Goal: Task Accomplishment & Management: Use online tool/utility

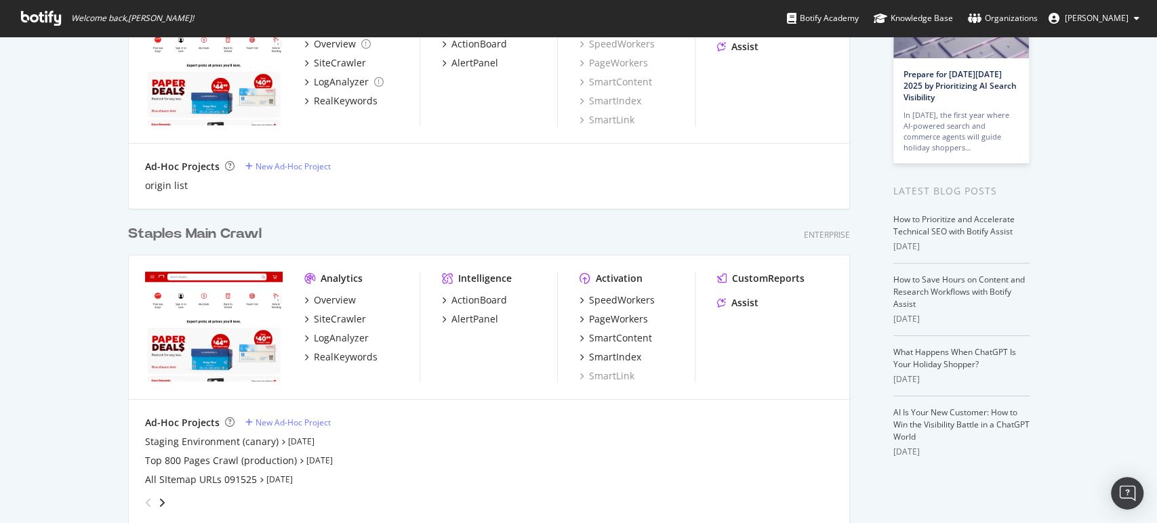
scroll to position [151, 0]
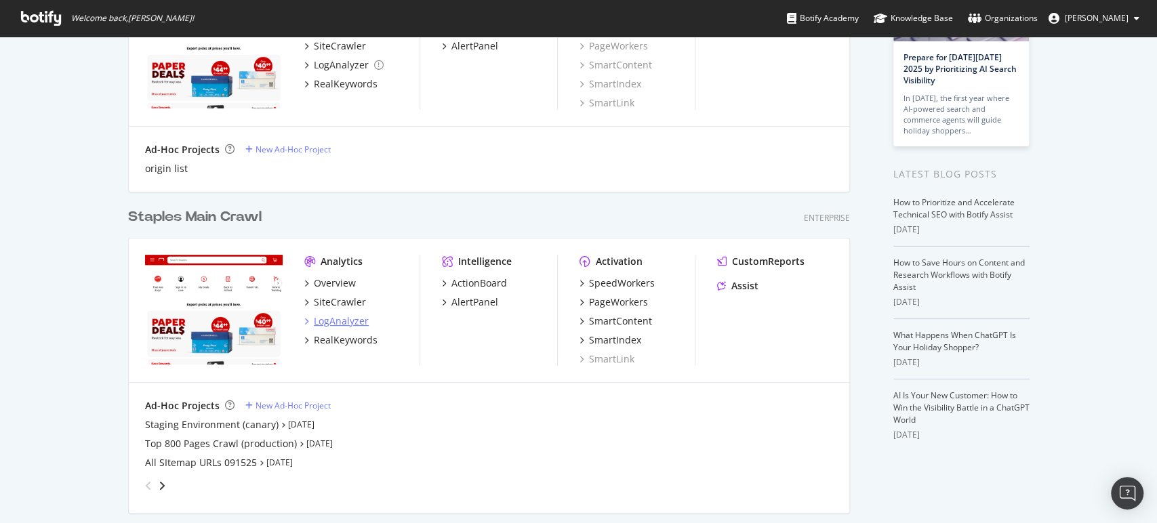
click at [315, 322] on div "LogAnalyzer" at bounding box center [341, 322] width 55 height 14
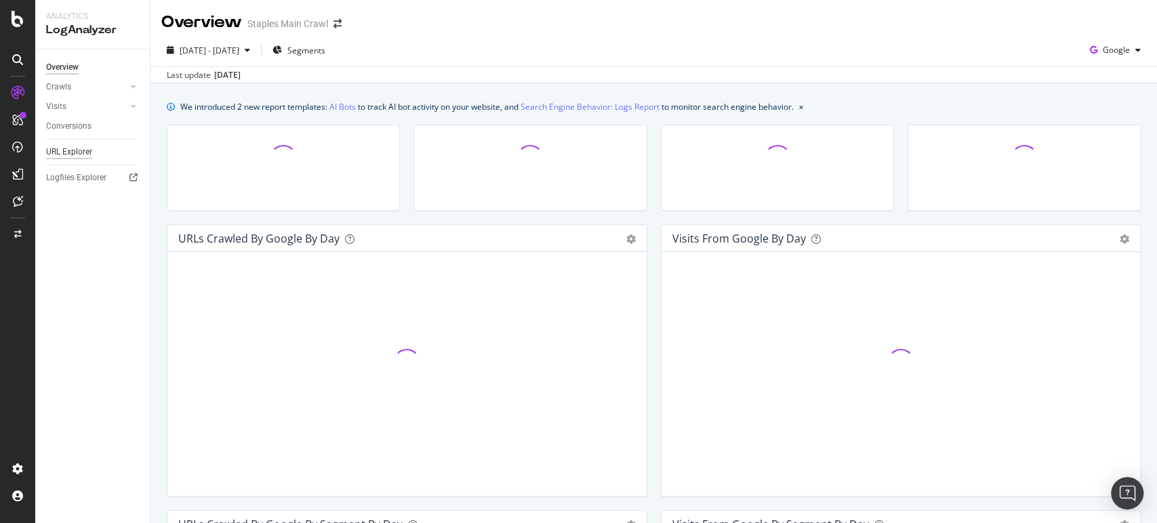
click at [73, 148] on div "URL Explorer" at bounding box center [69, 152] width 46 height 14
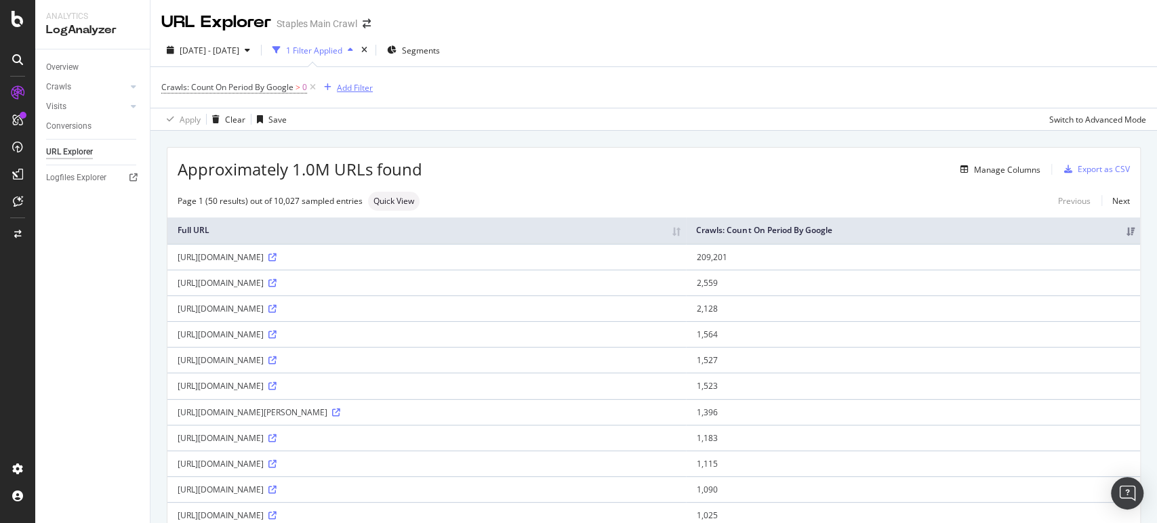
click at [362, 88] on div "Add Filter" at bounding box center [355, 88] width 36 height 12
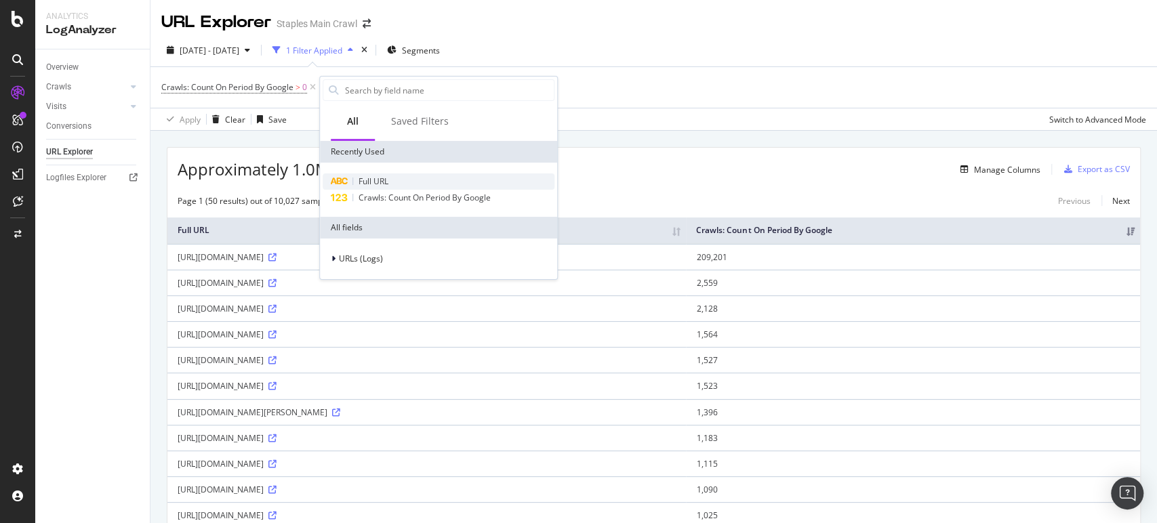
click at [387, 184] on span "Full URL" at bounding box center [374, 182] width 30 height 12
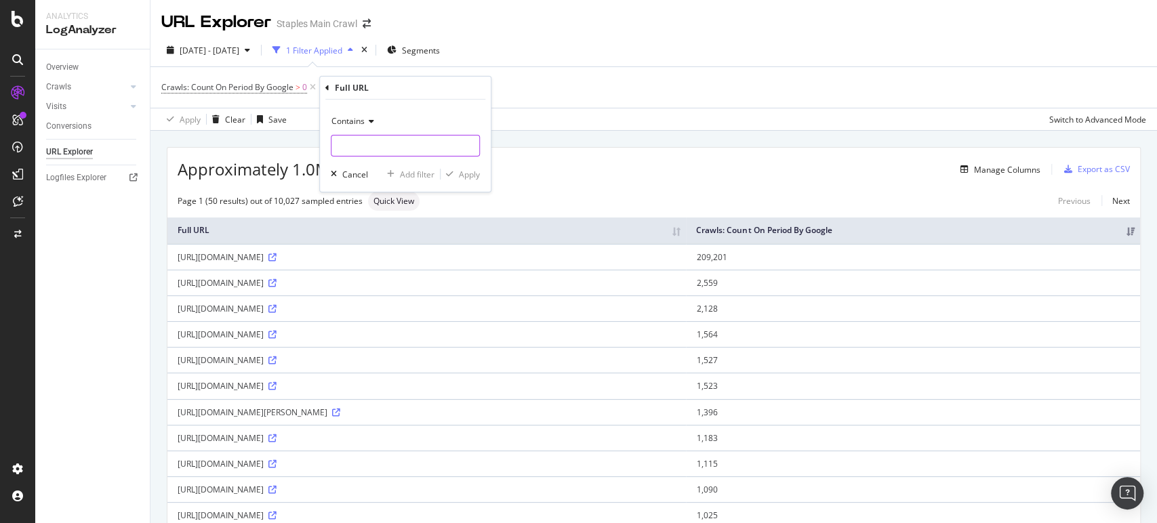
click at [365, 151] on input "text" at bounding box center [406, 146] width 148 height 22
type input "zq9zq9"
click at [475, 174] on div "Apply" at bounding box center [469, 175] width 21 height 12
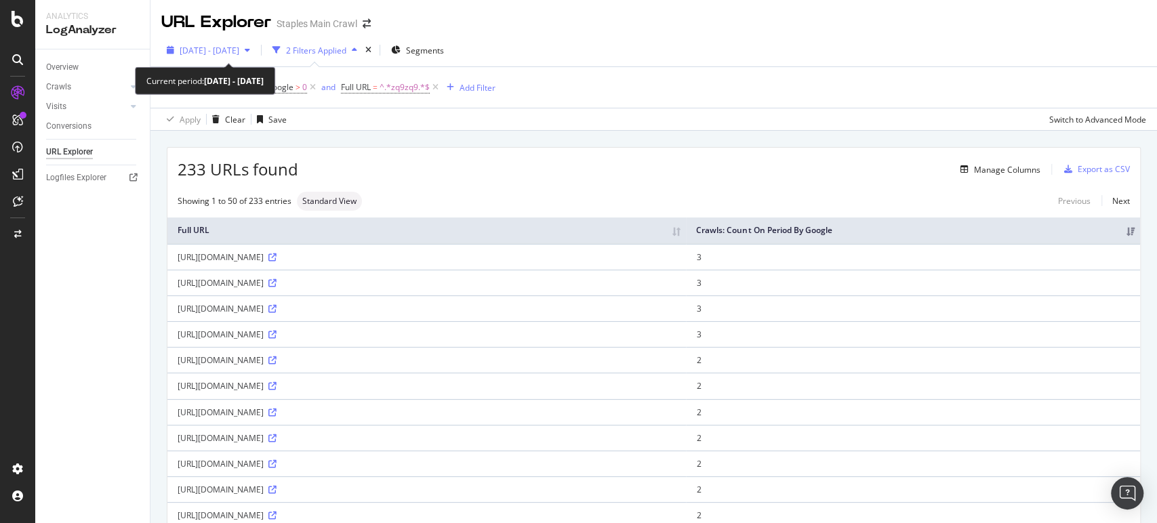
click at [250, 47] on icon "button" at bounding box center [247, 50] width 5 height 8
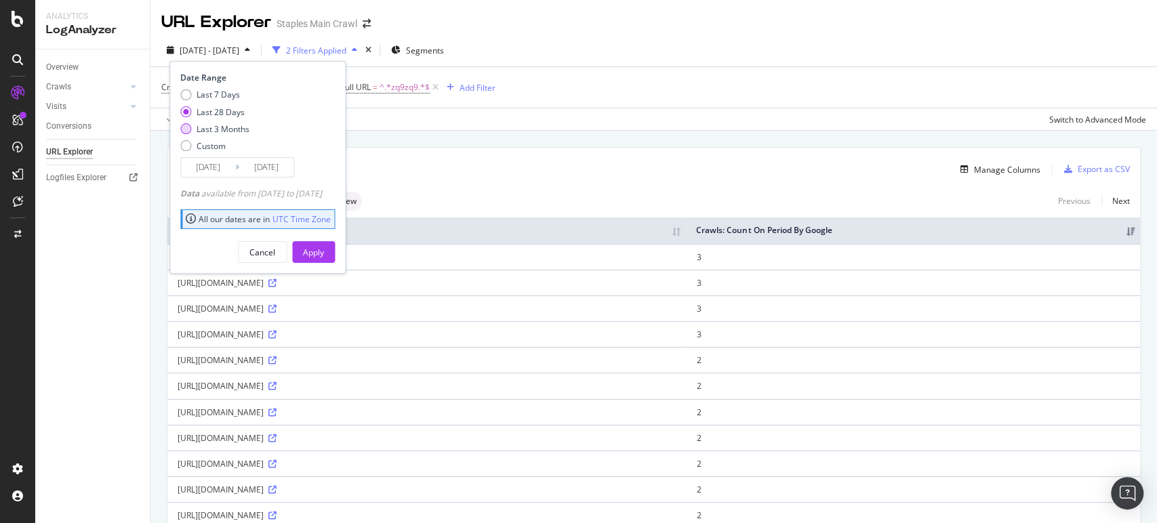
click at [231, 128] on div "Last 3 Months" at bounding box center [223, 129] width 53 height 12
type input "2025/06/23"
click at [324, 252] on div "Apply" at bounding box center [313, 253] width 21 height 12
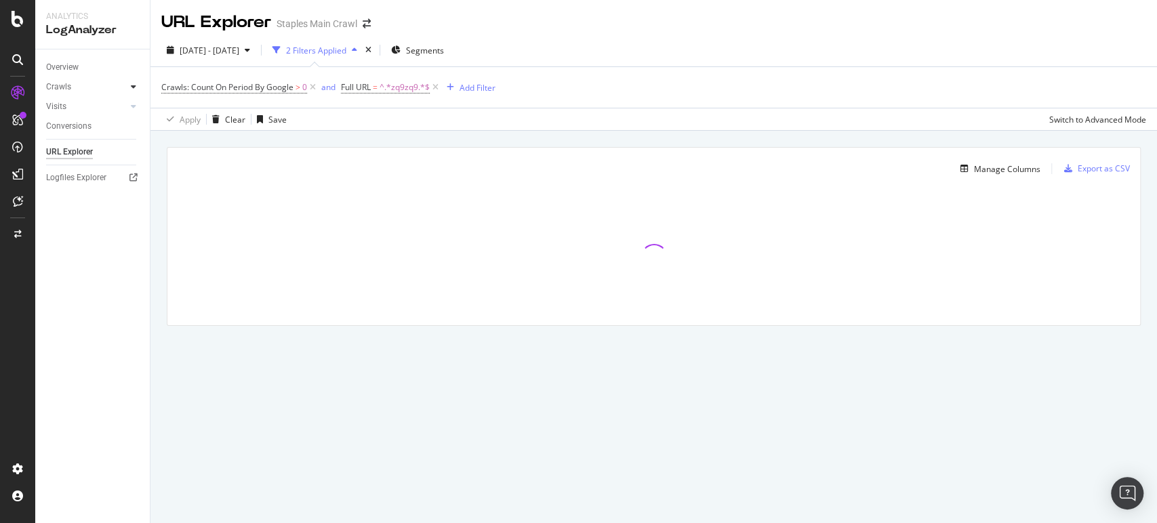
click at [134, 87] on icon at bounding box center [133, 87] width 5 height 8
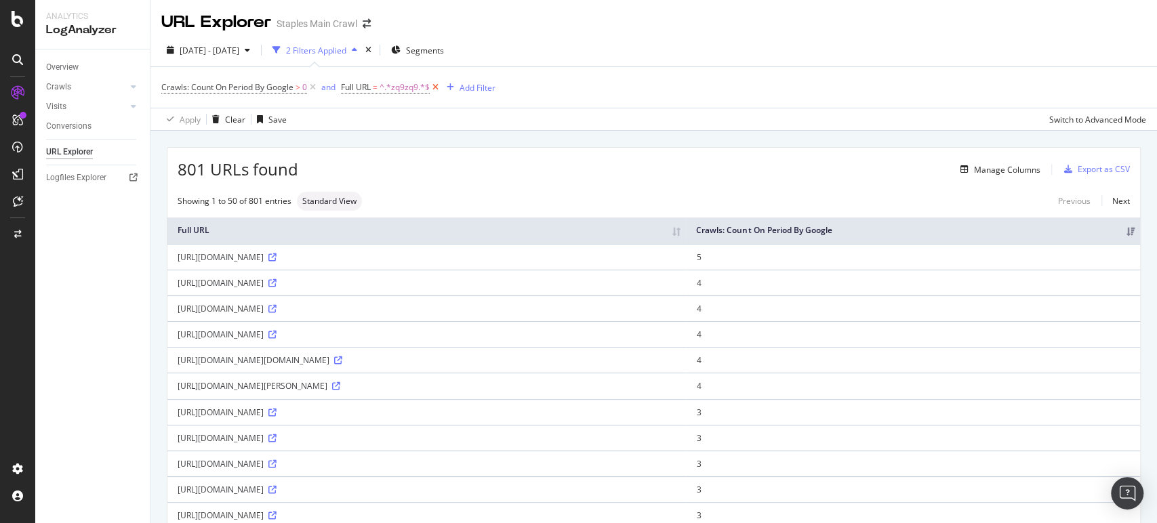
click at [439, 86] on icon at bounding box center [436, 88] width 12 height 14
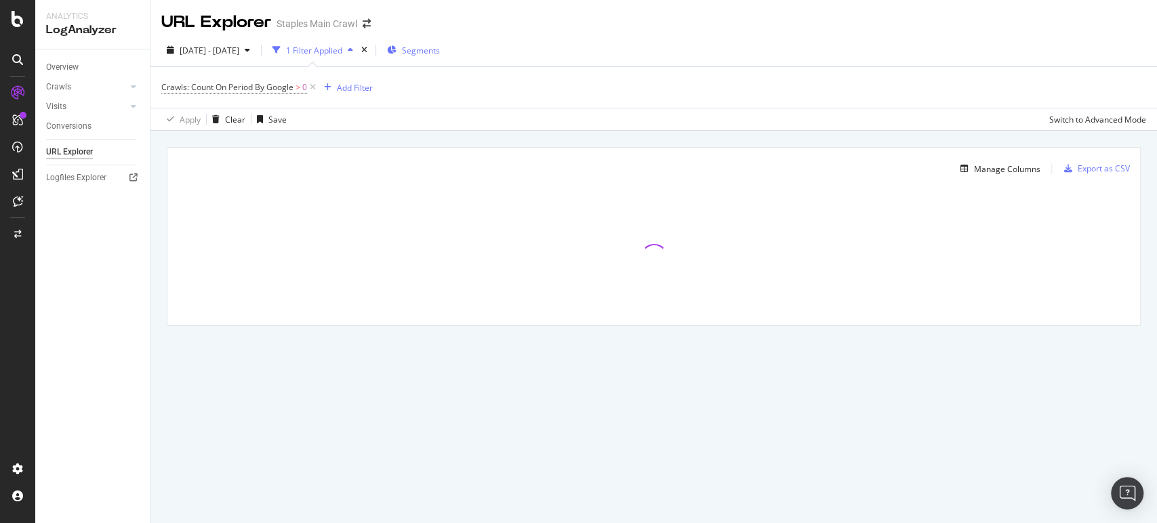
click at [440, 49] on span "Segments" at bounding box center [421, 51] width 38 height 12
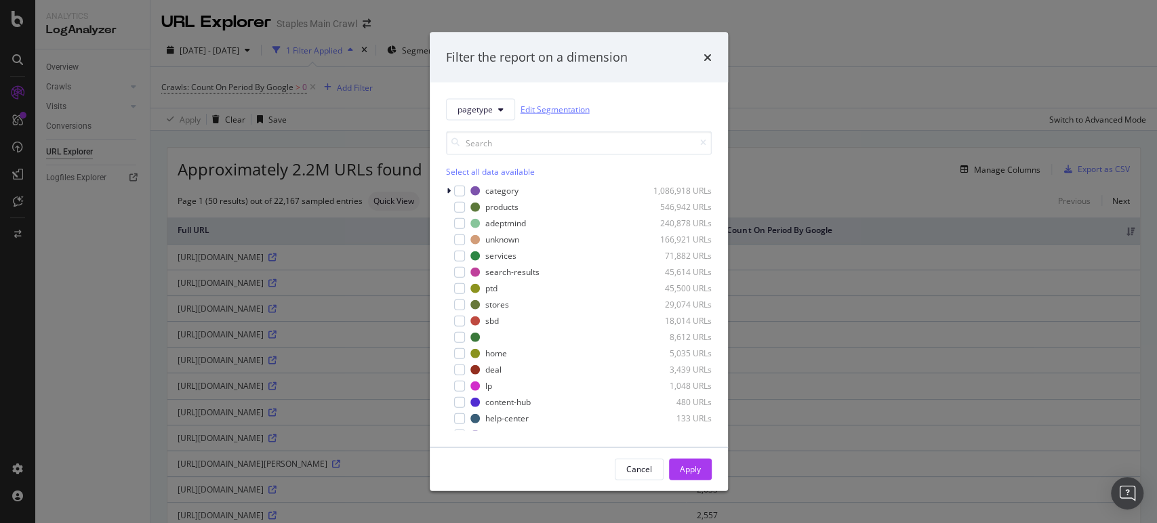
click at [540, 111] on link "Edit Segmentation" at bounding box center [555, 109] width 69 height 14
click at [447, 189] on icon "modal" at bounding box center [449, 190] width 4 height 8
click at [485, 108] on span "pagetype" at bounding box center [475, 110] width 35 height 12
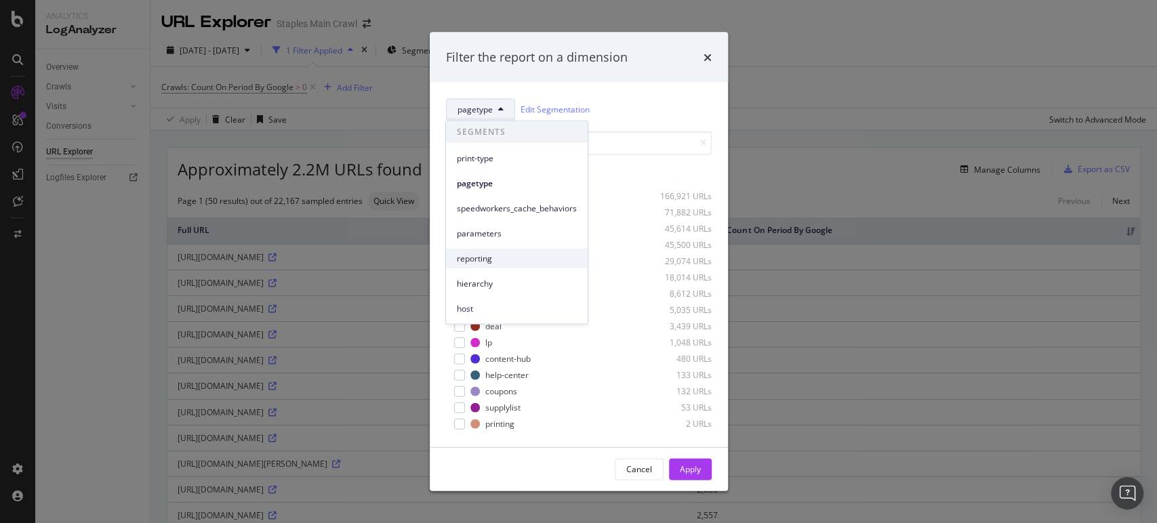
click at [476, 261] on span "reporting" at bounding box center [517, 258] width 120 height 12
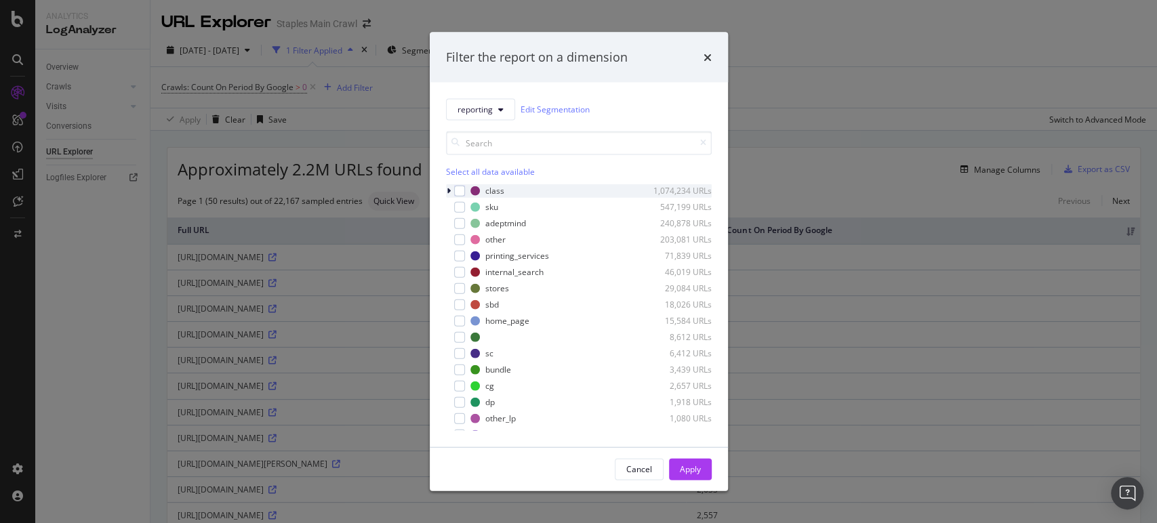
click at [447, 189] on icon "modal" at bounding box center [449, 190] width 4 height 8
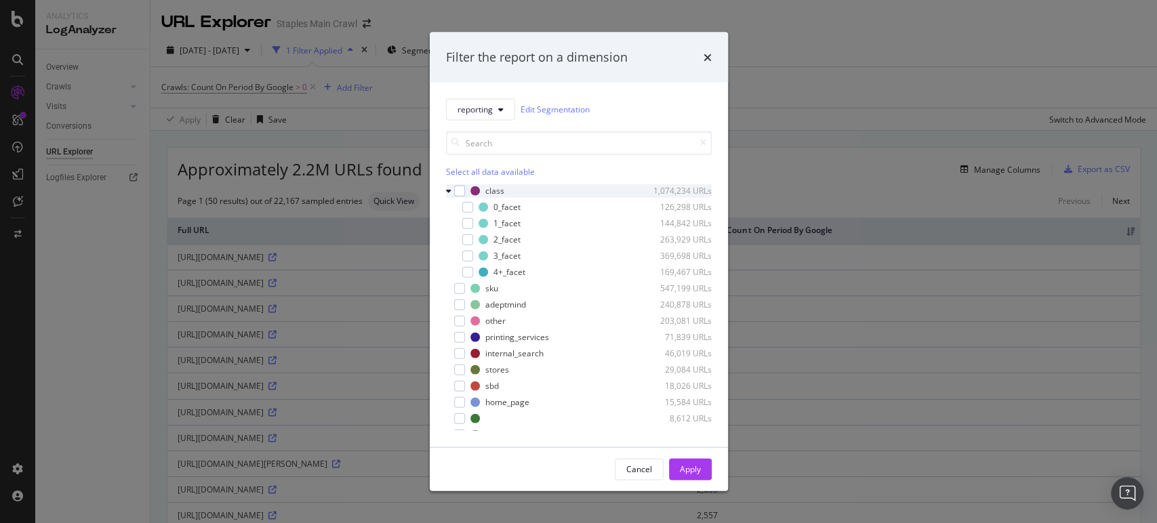
click at [447, 189] on icon "modal" at bounding box center [448, 190] width 5 height 8
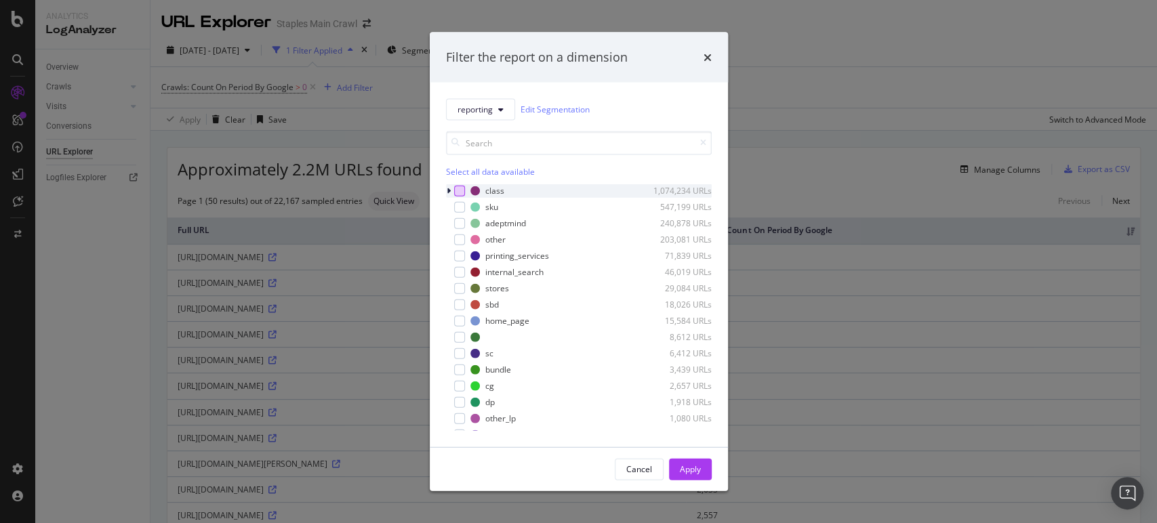
click at [461, 189] on div "modal" at bounding box center [459, 190] width 11 height 11
click at [689, 468] on div "Apply" at bounding box center [690, 470] width 21 height 12
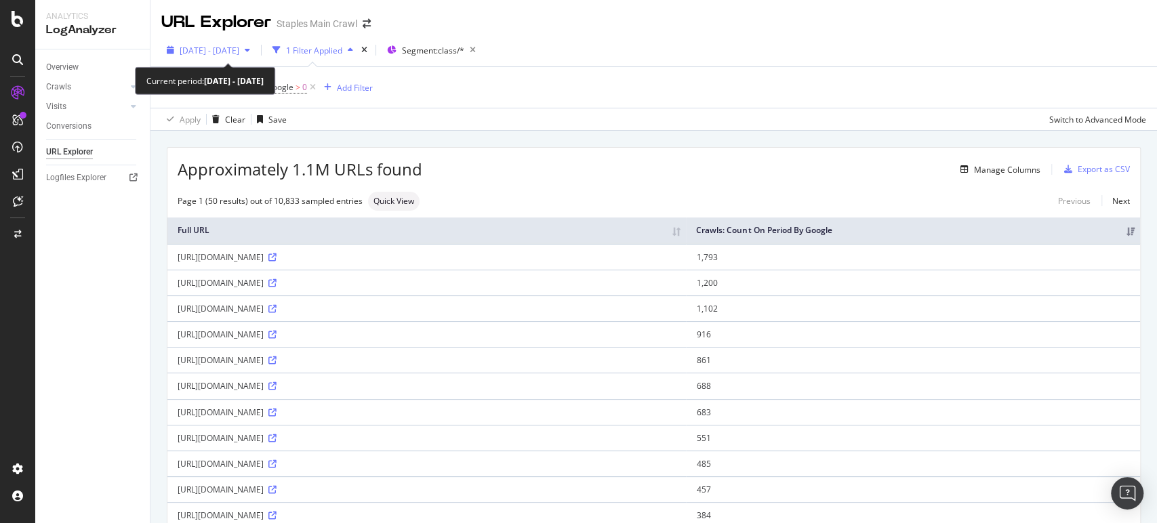
click at [256, 49] on div "button" at bounding box center [247, 50] width 16 height 8
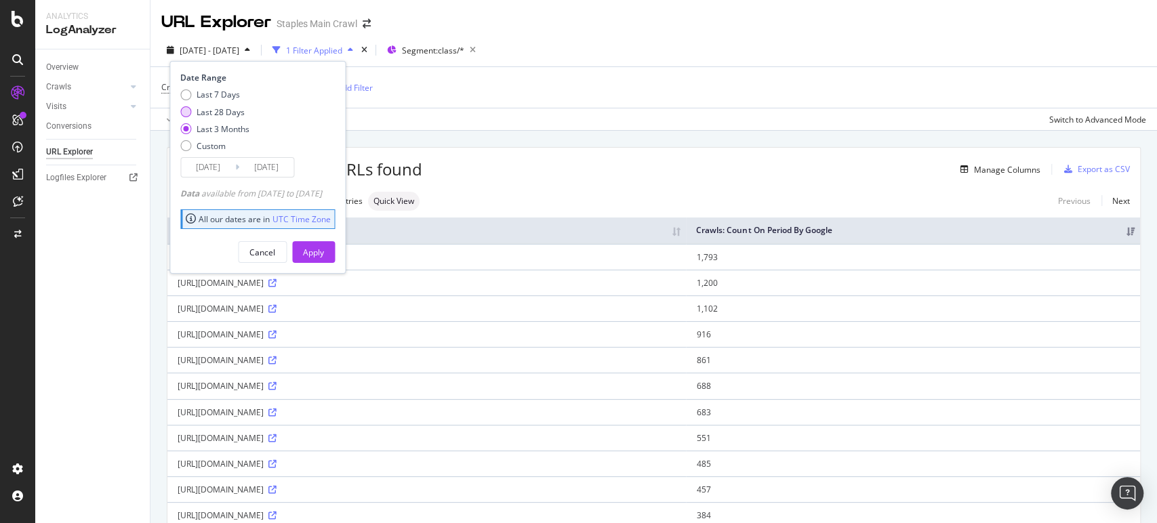
click at [233, 113] on div "Last 28 Days" at bounding box center [221, 112] width 48 height 12
type input "2025/08/26"
click at [324, 254] on div "Apply" at bounding box center [313, 253] width 21 height 12
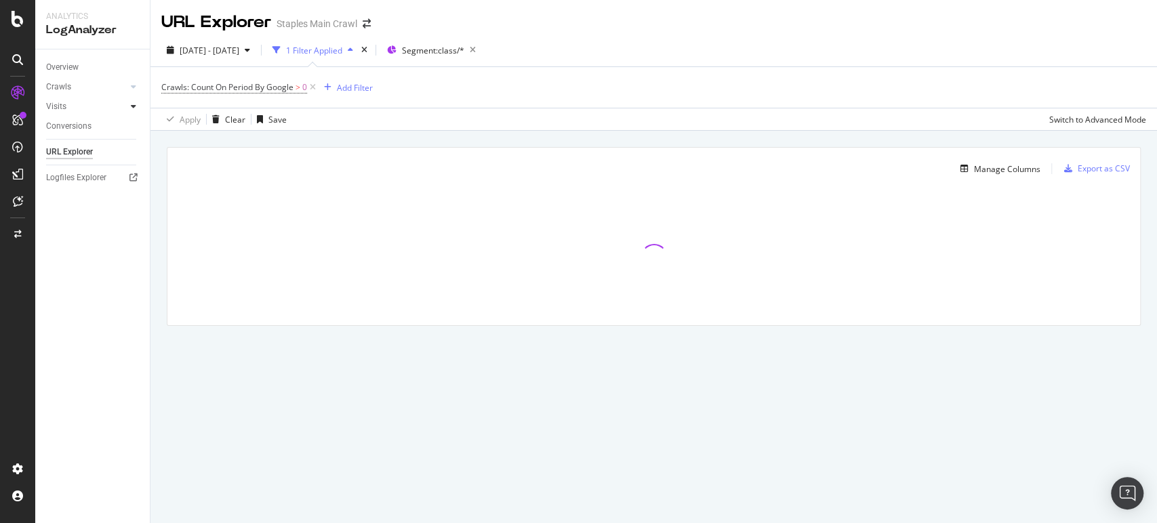
click at [132, 108] on icon at bounding box center [133, 106] width 5 height 8
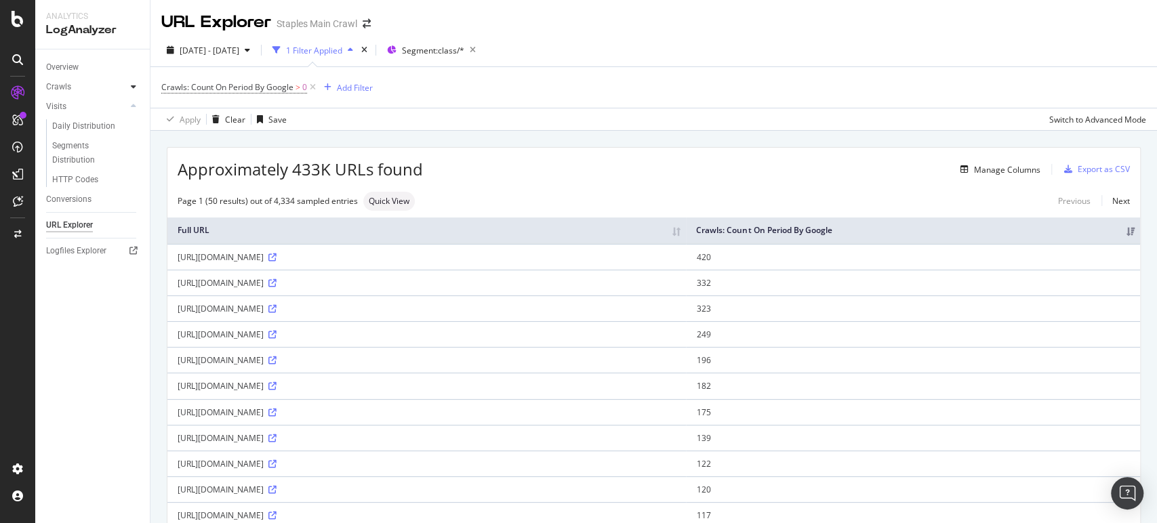
click at [136, 85] on icon at bounding box center [133, 87] width 5 height 8
click at [1115, 169] on div "Export as CSV" at bounding box center [1104, 169] width 52 height 12
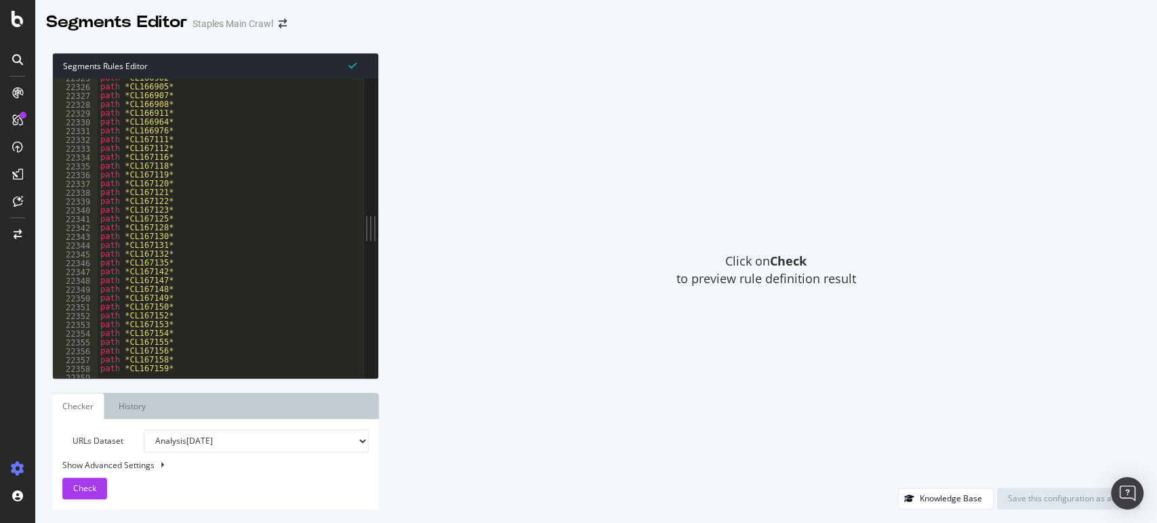
scroll to position [21927, 0]
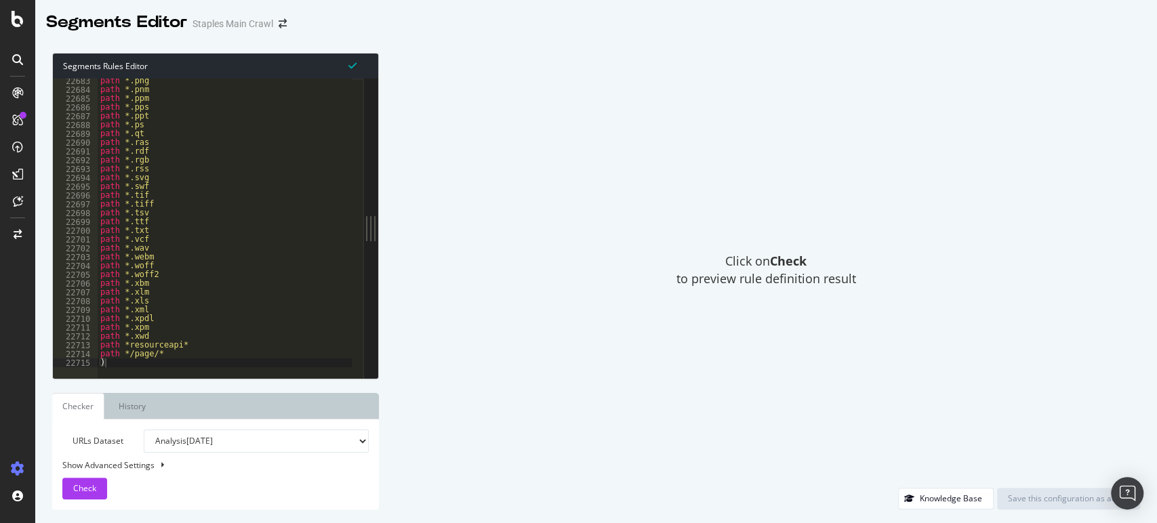
click at [247, 347] on div "path *.png path *.pnm path *.ppm path *.pps path *.ppt path *.ps path *.qt path…" at bounding box center [230, 230] width 265 height 306
click at [247, 353] on div "path *.png path *.pnm path *.ppm path *.pps path *.ppt path *.ps path *.qt path…" at bounding box center [230, 230] width 265 height 306
type textarea "path */page/*"
click at [426, 324] on div "Click on Check to preview rule definition result" at bounding box center [767, 270] width 748 height 435
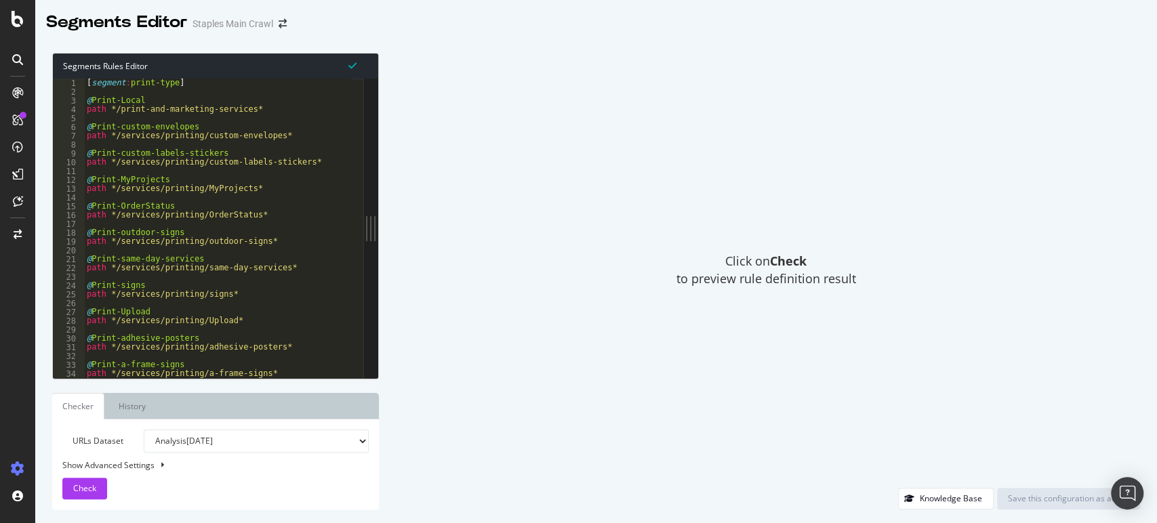
scroll to position [0, 0]
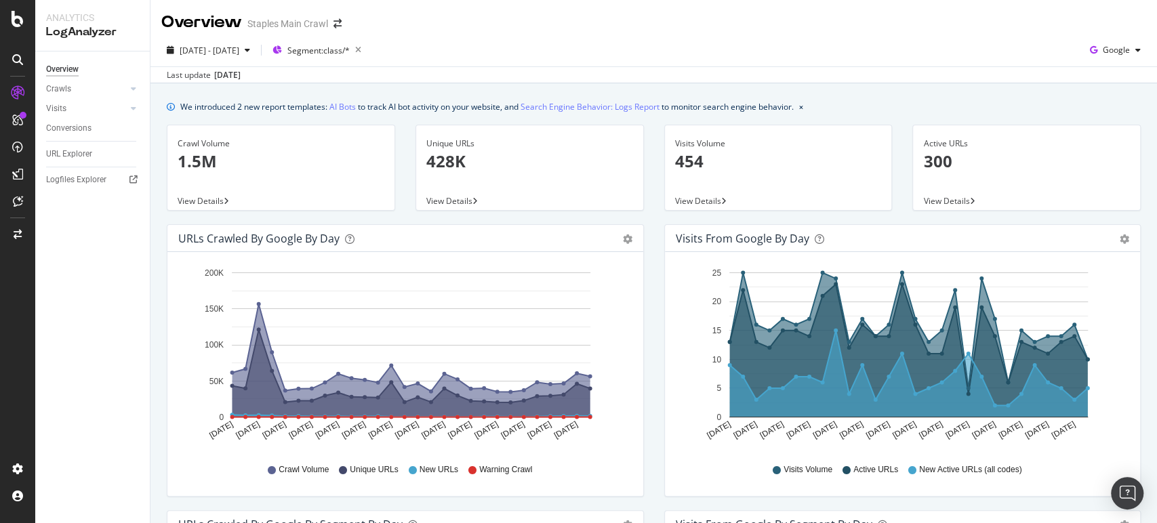
click at [654, 218] on div "Visits Volume 454 View Details" at bounding box center [778, 175] width 249 height 100
click at [631, 104] on link "Search Engine Behavior: Logs Report" at bounding box center [590, 107] width 139 height 14
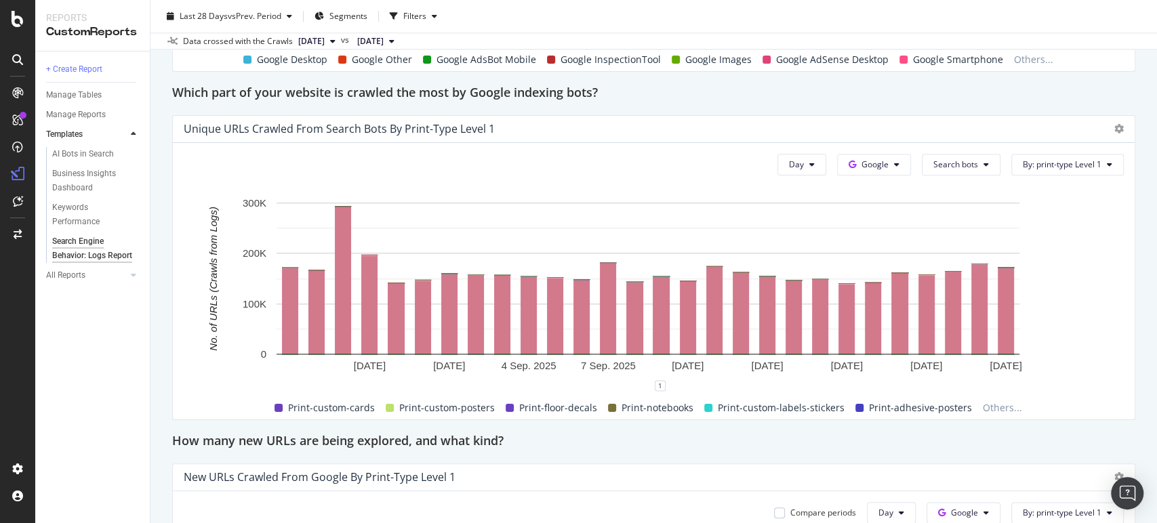
scroll to position [904, 0]
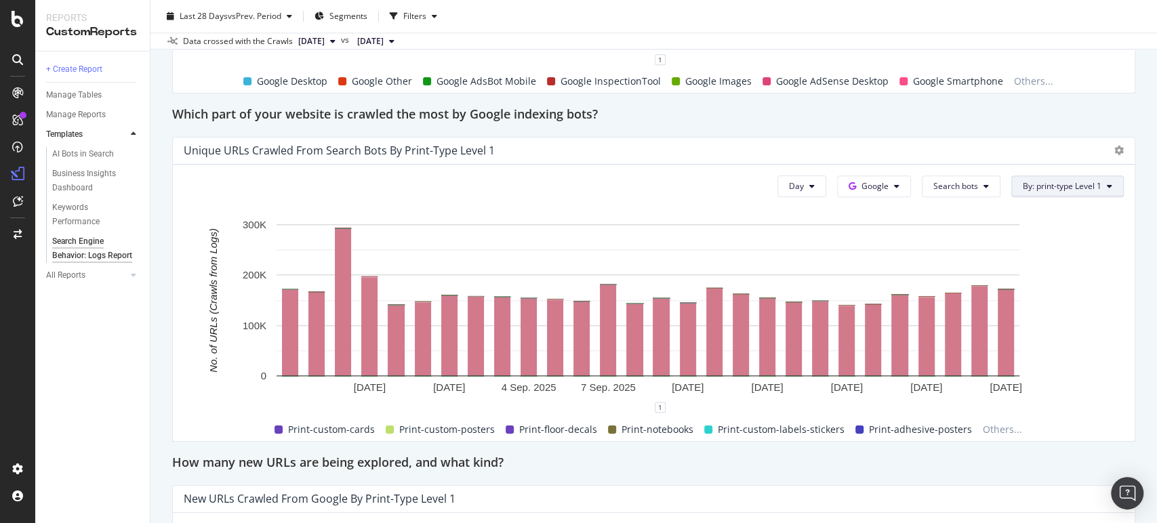
click at [1041, 183] on button "By: print-type Level 1" at bounding box center [1068, 187] width 113 height 22
click at [1006, 237] on div "Select a Segment" at bounding box center [989, 234] width 68 height 12
click at [977, 261] on icon at bounding box center [979, 260] width 4 height 8
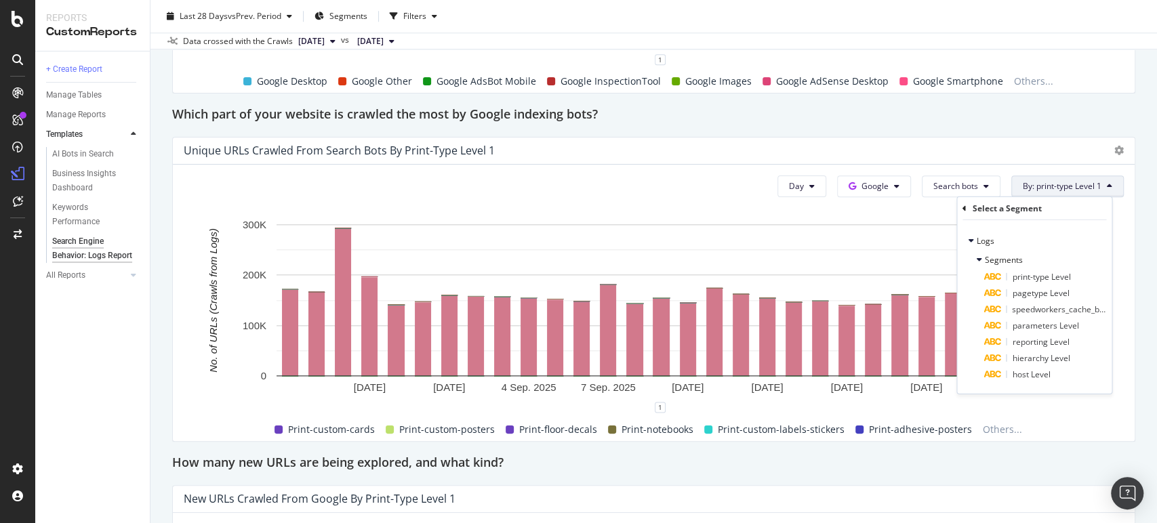
click at [963, 208] on icon at bounding box center [965, 208] width 4 height 8
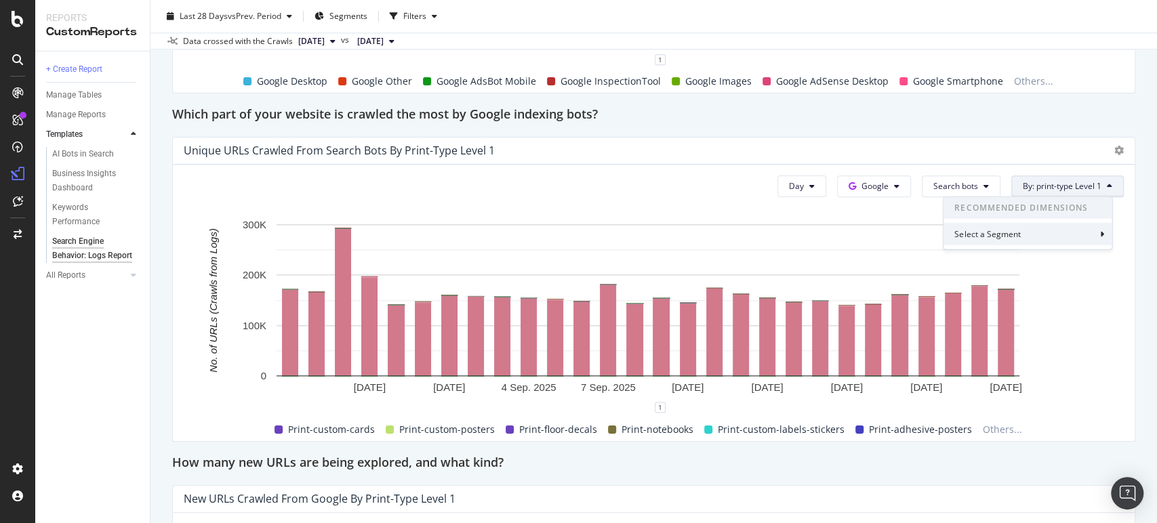
click at [984, 238] on div "Select a Segment" at bounding box center [989, 234] width 68 height 12
click at [982, 256] on div at bounding box center [980, 260] width 8 height 14
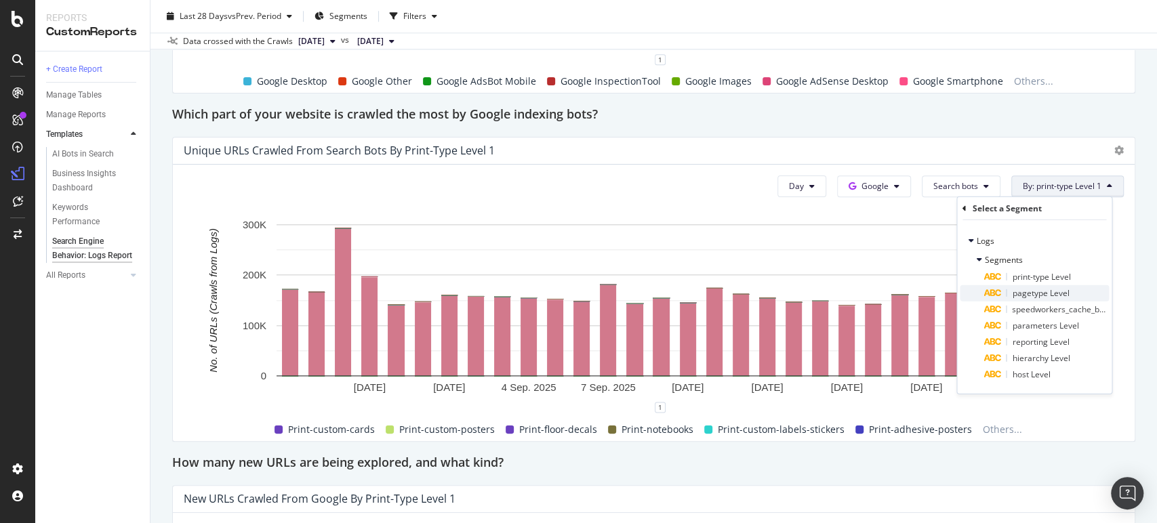
click at [1027, 295] on span "pagetype Level" at bounding box center [1040, 293] width 57 height 12
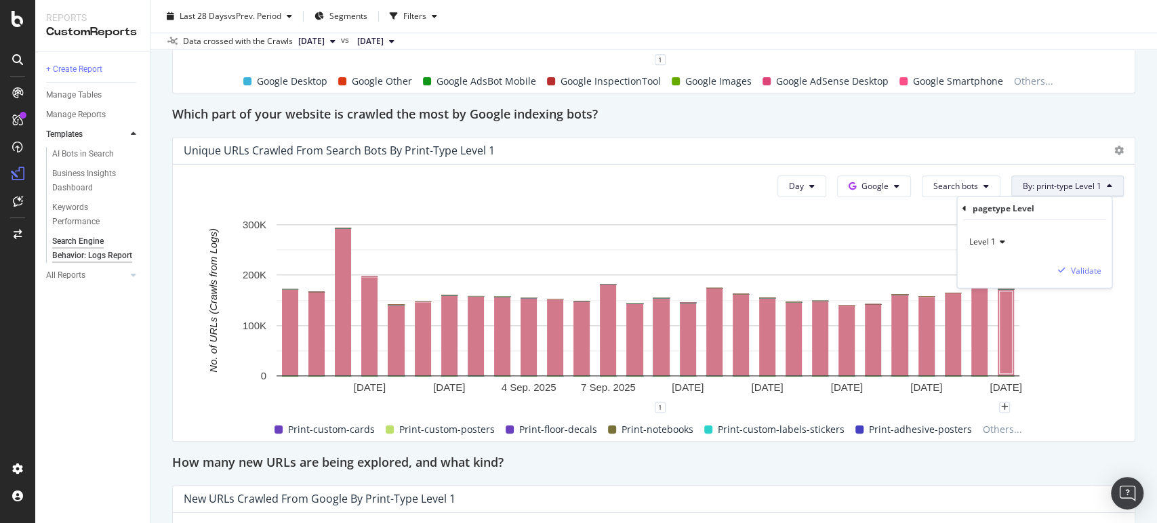
click at [992, 240] on span "Level 1" at bounding box center [982, 242] width 26 height 12
click at [960, 207] on div "pagetype Level Level 1 Validate" at bounding box center [1034, 242] width 155 height 91
click at [963, 207] on icon at bounding box center [965, 208] width 4 height 8
click at [1023, 259] on div "Segments" at bounding box center [1034, 259] width 149 height 19
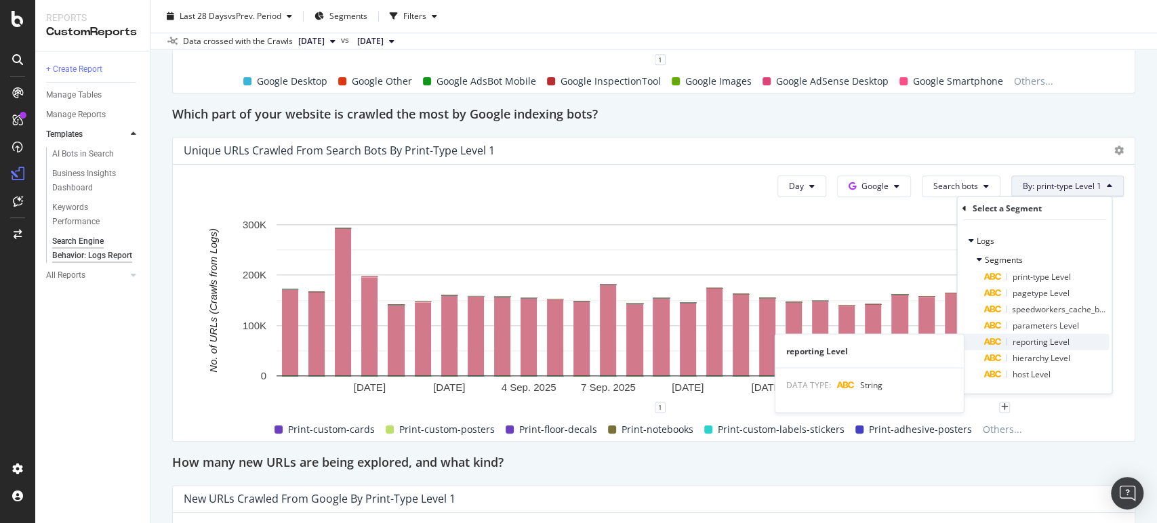
click at [1041, 341] on div "reporting Level" at bounding box center [1046, 342] width 125 height 16
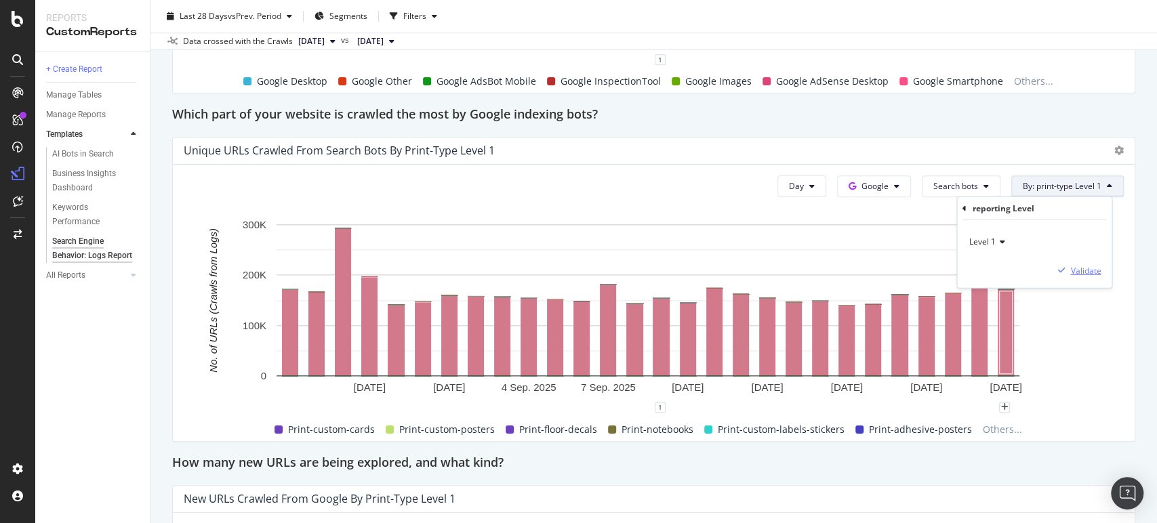
click at [1041, 268] on div "Validate" at bounding box center [1086, 270] width 31 height 12
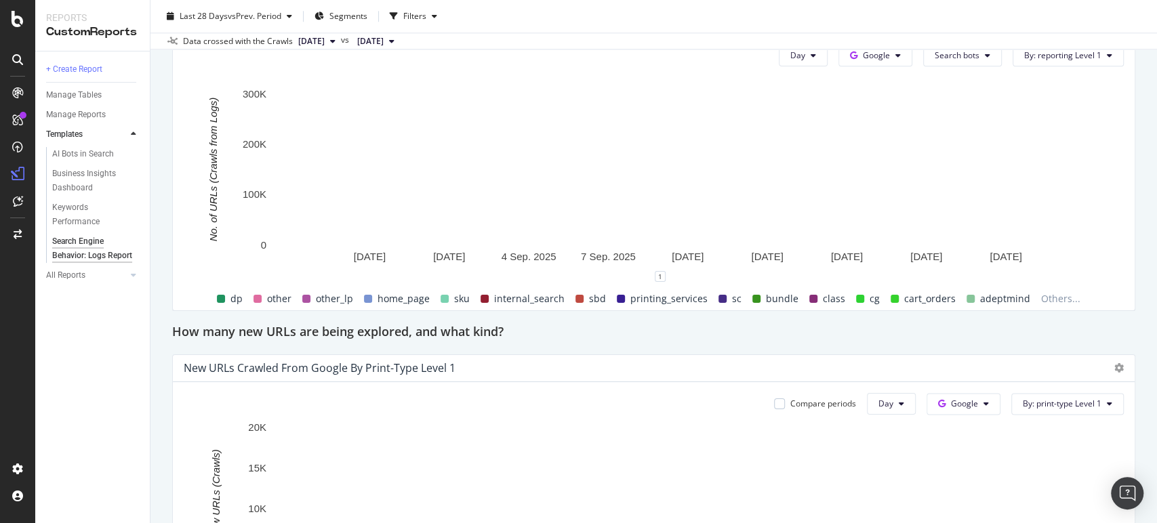
scroll to position [1280, 0]
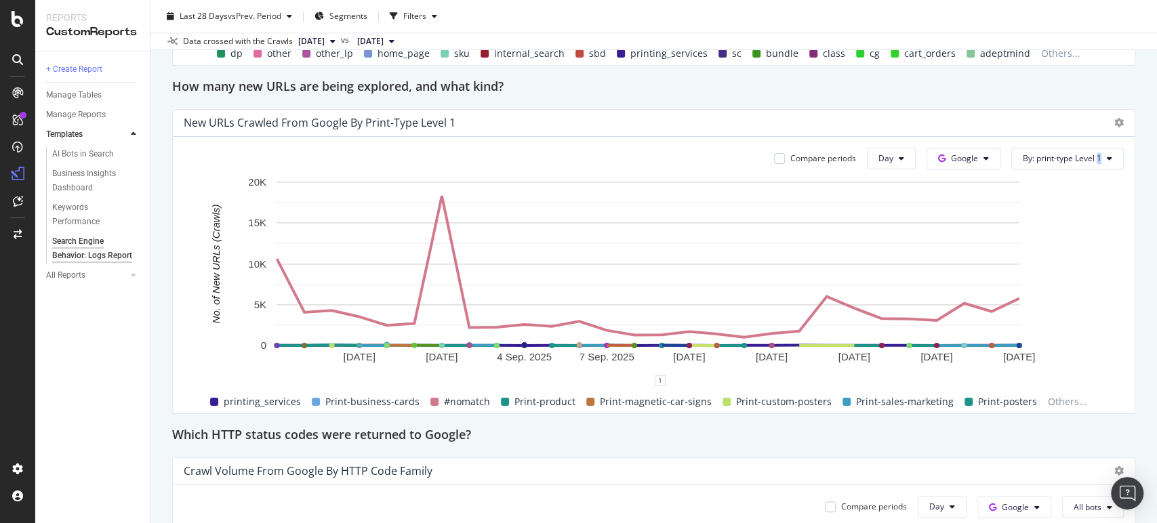
drag, startPoint x: 1087, startPoint y: 140, endPoint x: 1132, endPoint y: 178, distance: 59.2
click at [1041, 178] on div "Search Engine Behavior: Logs Report Search Engine Behavior: Logs Report Staples…" at bounding box center [654, 261] width 1007 height 523
click at [1041, 169] on div "Search Engine Behavior: Logs Report Search Engine Behavior: Logs Report Staples…" at bounding box center [654, 261] width 1007 height 523
click at [1041, 159] on span "By: print-type Level 1" at bounding box center [1062, 159] width 79 height 12
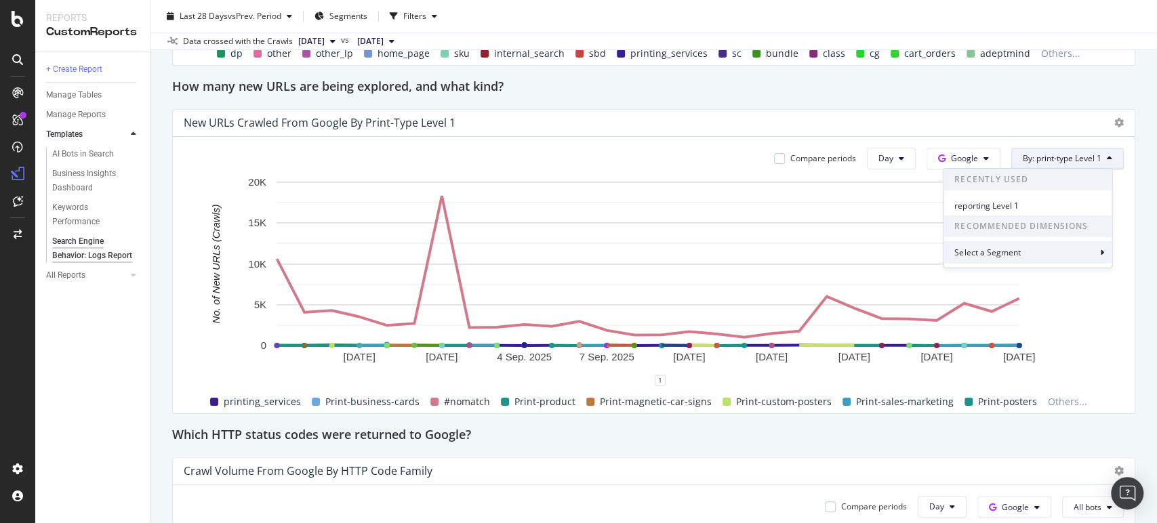
click at [1015, 252] on div "Select a Segment" at bounding box center [989, 253] width 68 height 12
click at [1008, 233] on span "Segments" at bounding box center [1003, 232] width 38 height 12
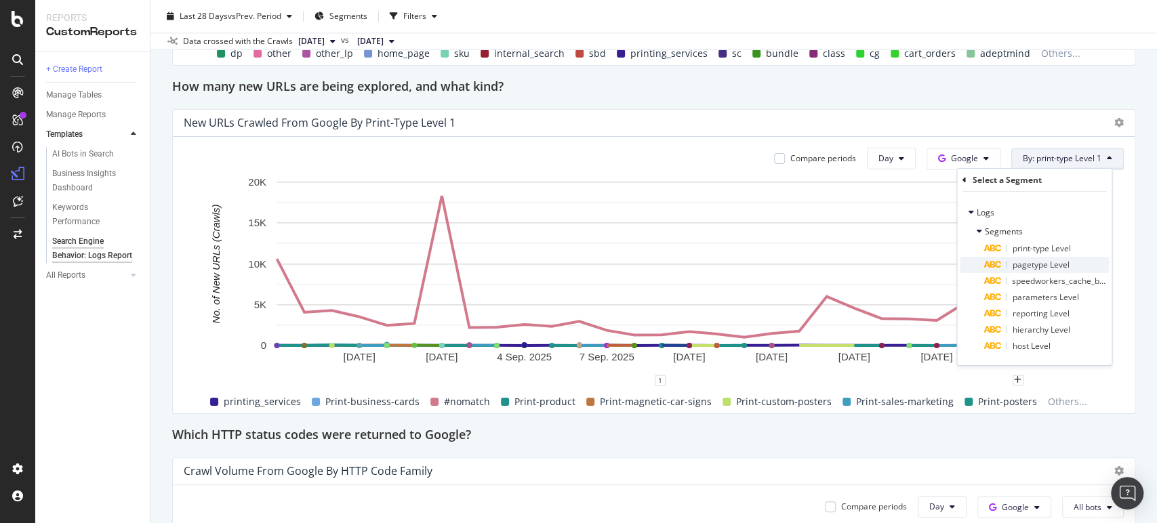
click at [1028, 265] on span "pagetype Level" at bounding box center [1040, 265] width 57 height 12
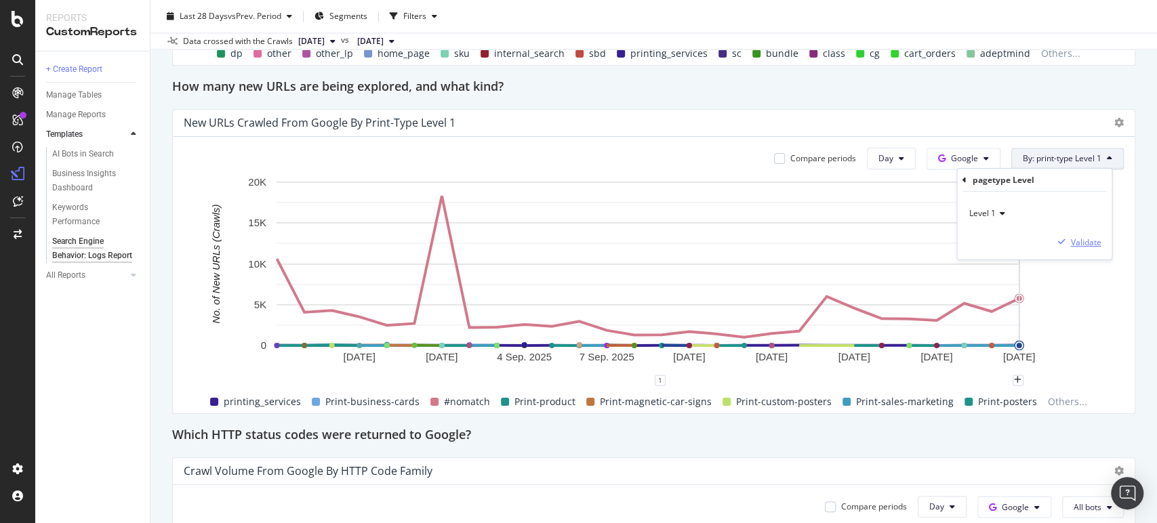
click at [1041, 245] on div "Validate" at bounding box center [1086, 243] width 31 height 12
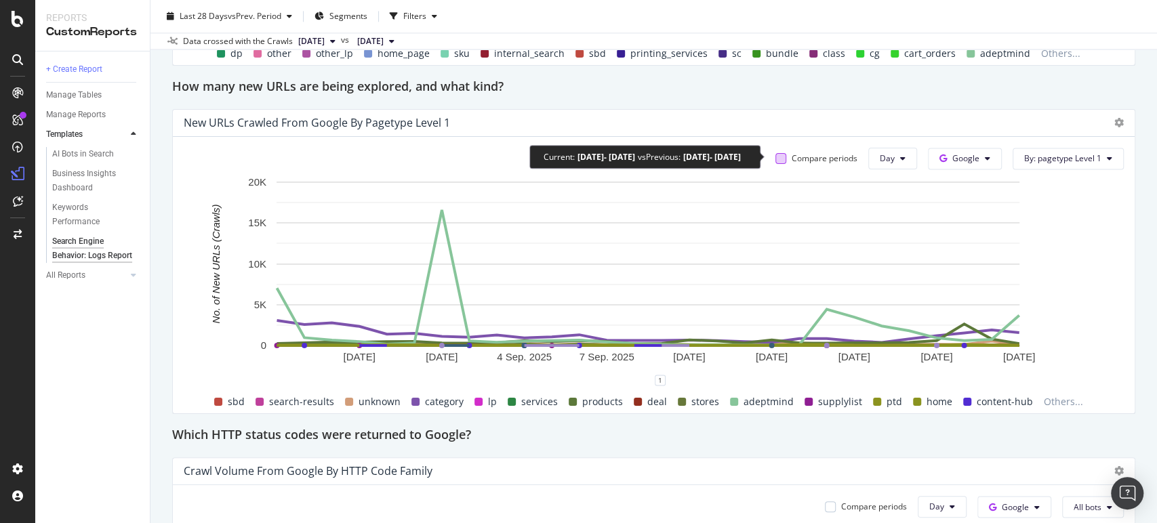
click at [776, 159] on div at bounding box center [781, 158] width 11 height 11
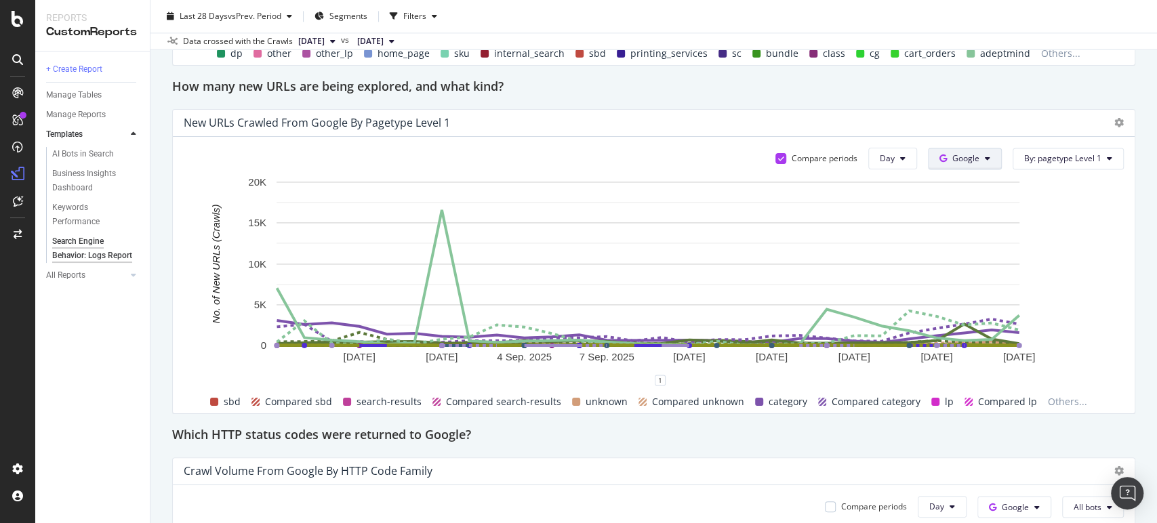
click at [972, 164] on button "Google" at bounding box center [965, 159] width 74 height 22
click at [974, 160] on button "Google" at bounding box center [965, 159] width 74 height 22
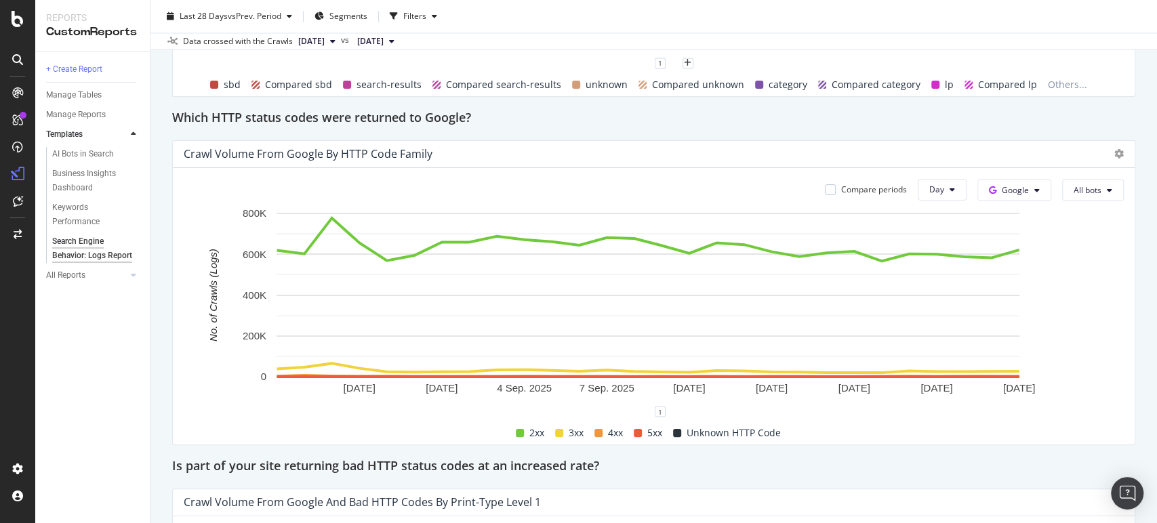
scroll to position [1559, 0]
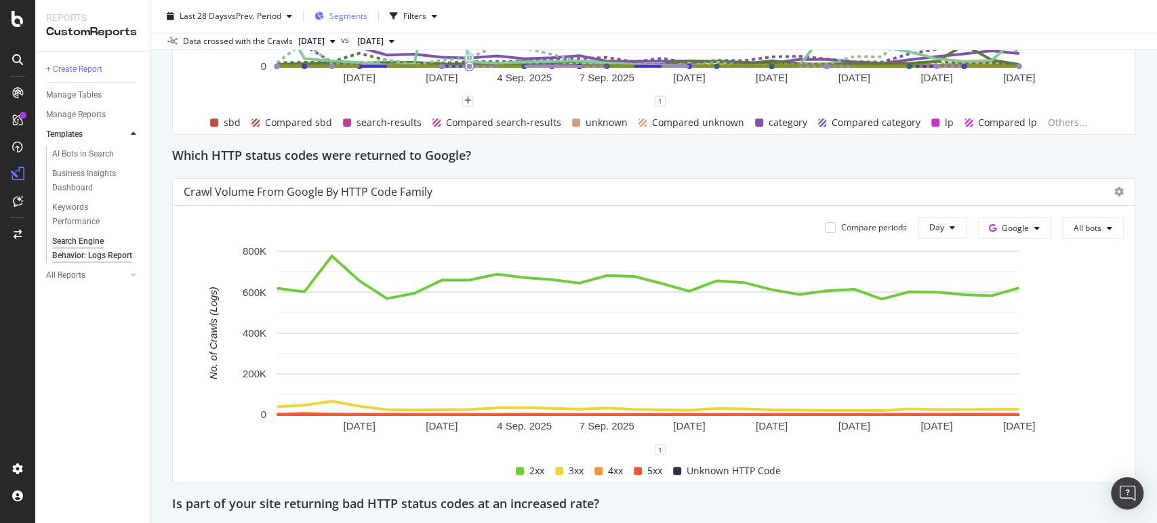
click at [348, 15] on span "Segments" at bounding box center [348, 16] width 38 height 12
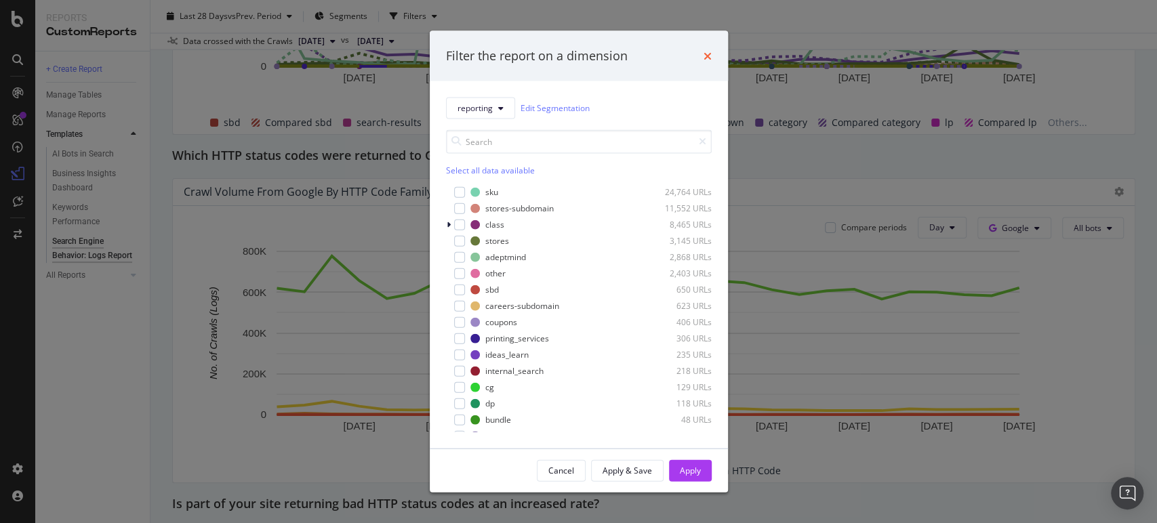
click at [708, 58] on icon "times" at bounding box center [708, 55] width 8 height 11
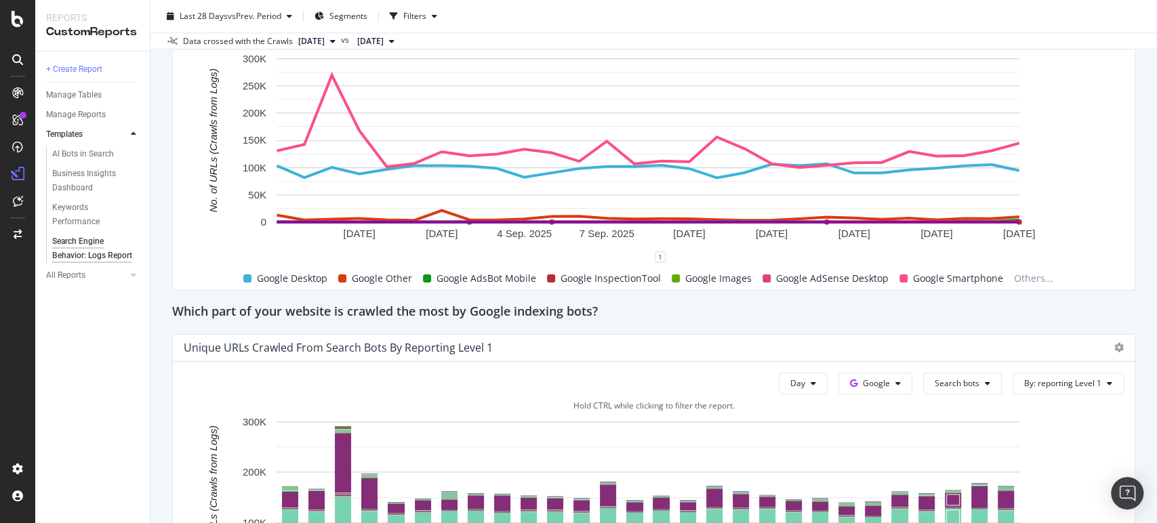
scroll to position [429, 0]
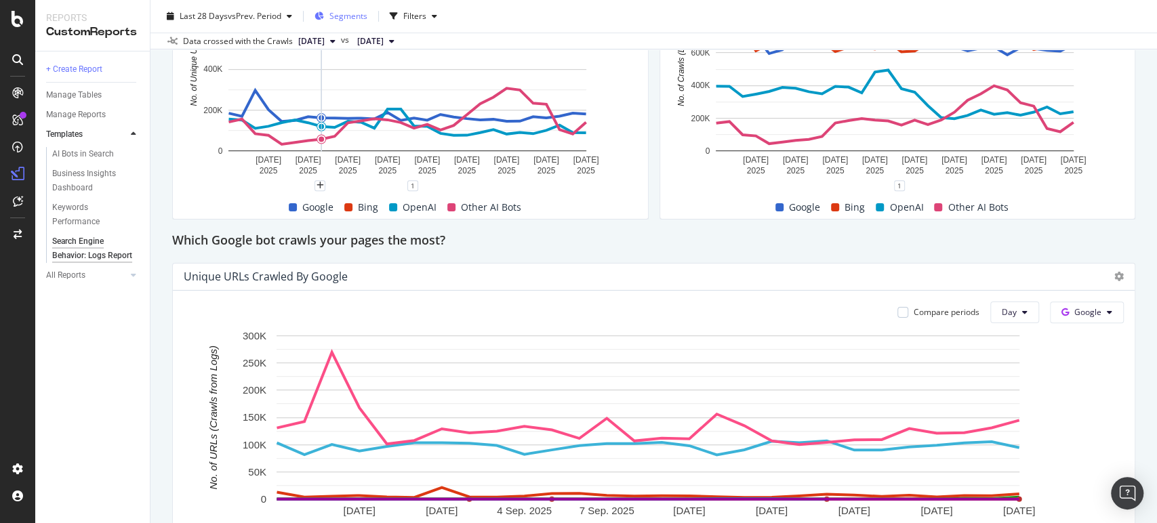
click at [352, 18] on span "Segments" at bounding box center [348, 16] width 38 height 12
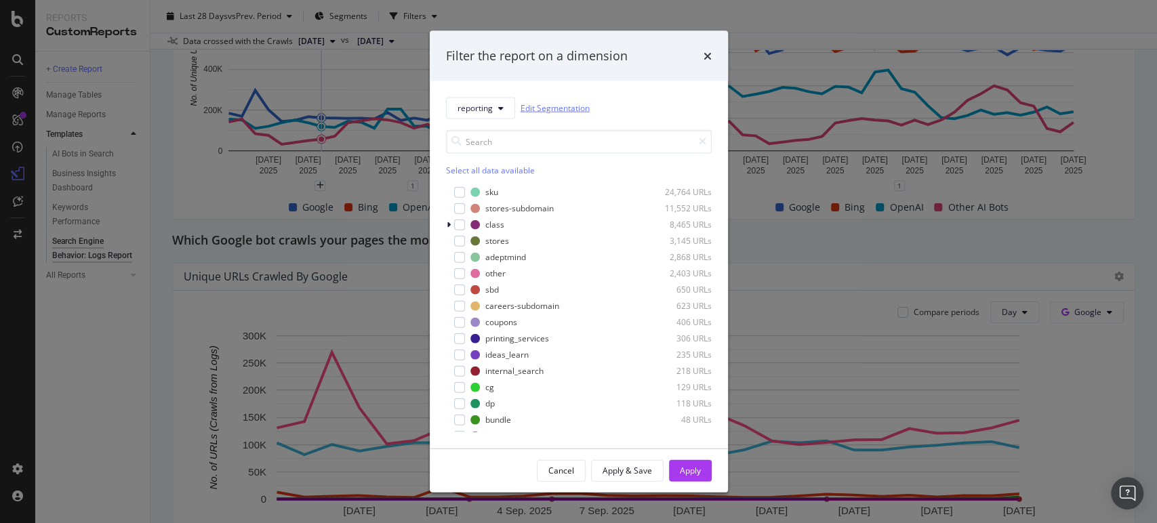
click at [561, 106] on link "Edit Segmentation" at bounding box center [555, 108] width 69 height 14
click at [708, 53] on icon "times" at bounding box center [708, 55] width 8 height 11
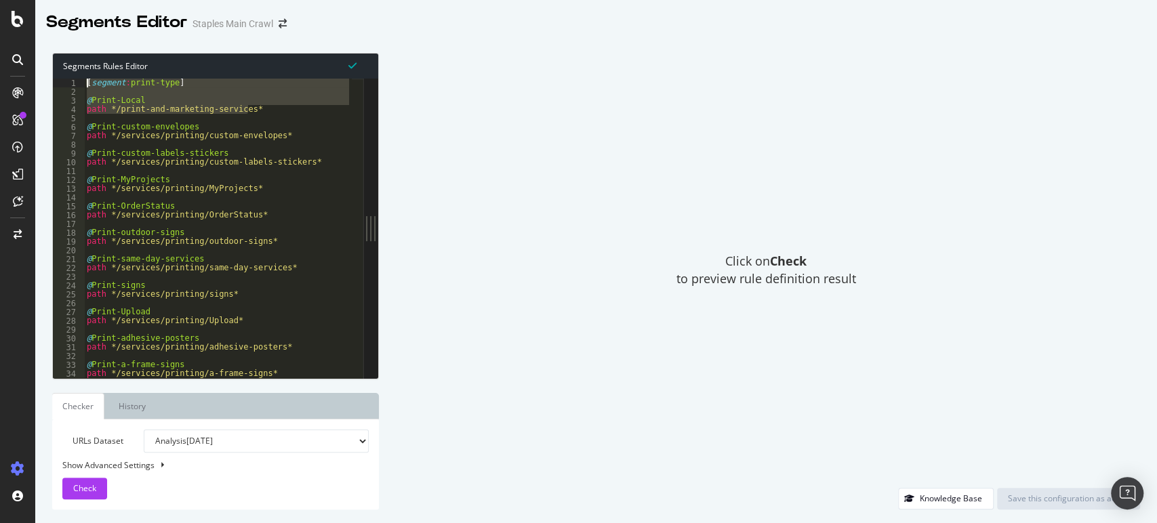
drag, startPoint x: 259, startPoint y: 106, endPoint x: 65, endPoint y: 79, distance: 195.9
click at [65, 79] on div "path */print-and-marketing-services* 1 2 3 4 5 6 7 8 9 10 11 12 13 14 15 16 17 …" at bounding box center [208, 229] width 311 height 300
click at [85, 80] on div "[ segment : print-type ] @ Print-Local path */print-and-marketing-services* @ P…" at bounding box center [217, 229] width 267 height 300
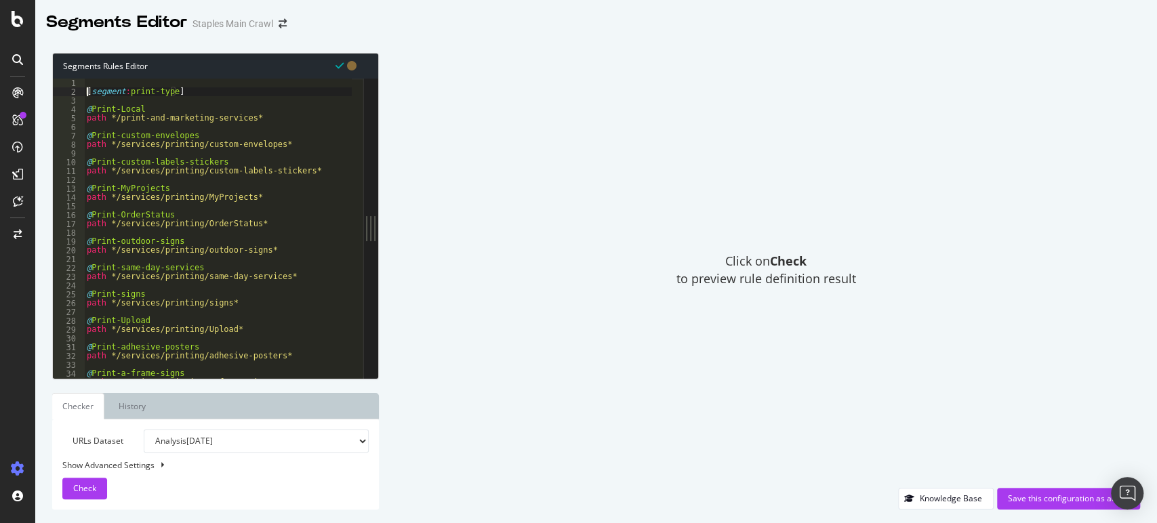
type textarea "[segment:print-type]"
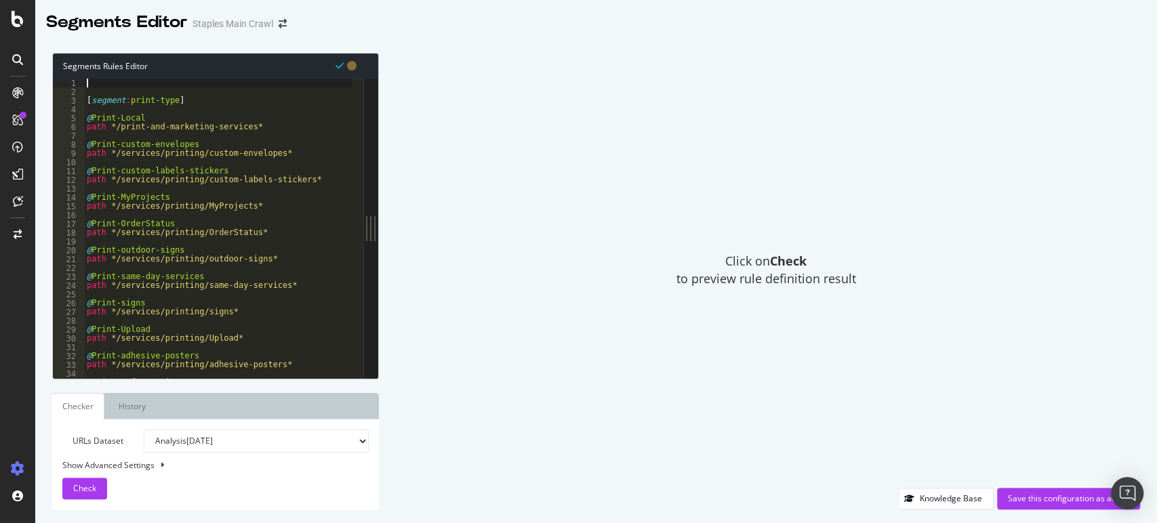
paste textarea "path */print-and-marketing-services*"
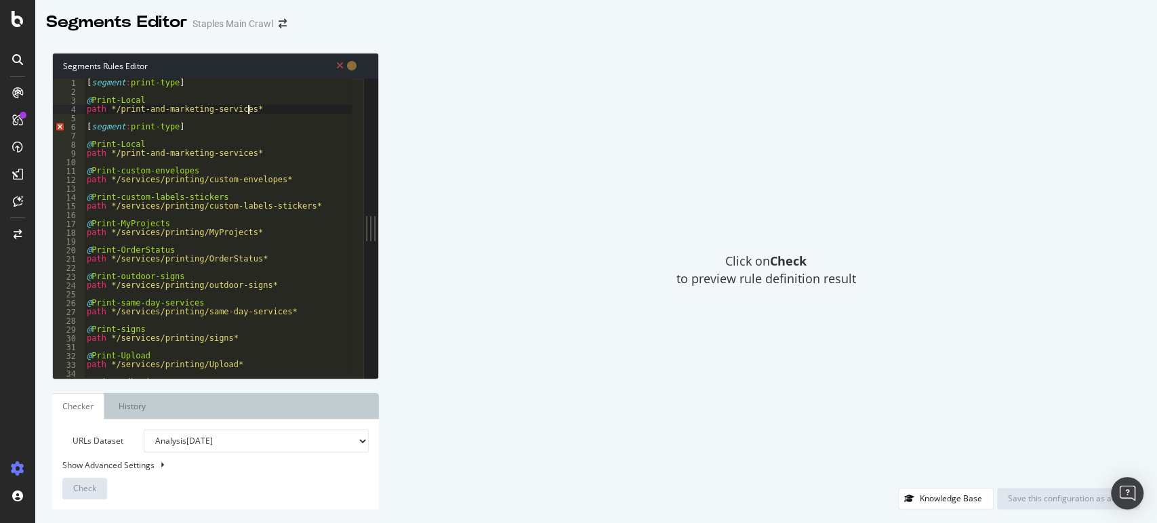
click at [172, 83] on div "[ segment : print-type ] @ Print-Local path */print-and-marketing-services* [ s…" at bounding box center [218, 238] width 268 height 318
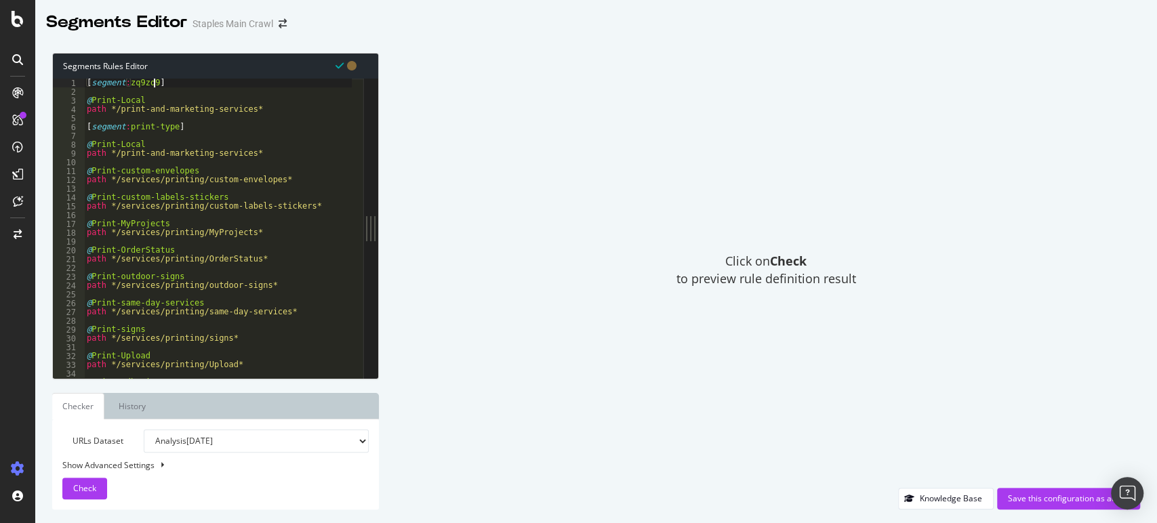
scroll to position [0, 5]
click at [146, 102] on div "[ segment : zq9zq9 ] @ Print-Local path */print-and-marketing-services* [ segme…" at bounding box center [218, 238] width 268 height 318
drag, startPoint x: 243, startPoint y: 108, endPoint x: 119, endPoint y: 108, distance: 124.1
click at [119, 108] on div "[ segment : zq9zq9 ] @ zq9zq9 path */print-and-marketing-services* [ segment : …" at bounding box center [218, 238] width 268 height 318
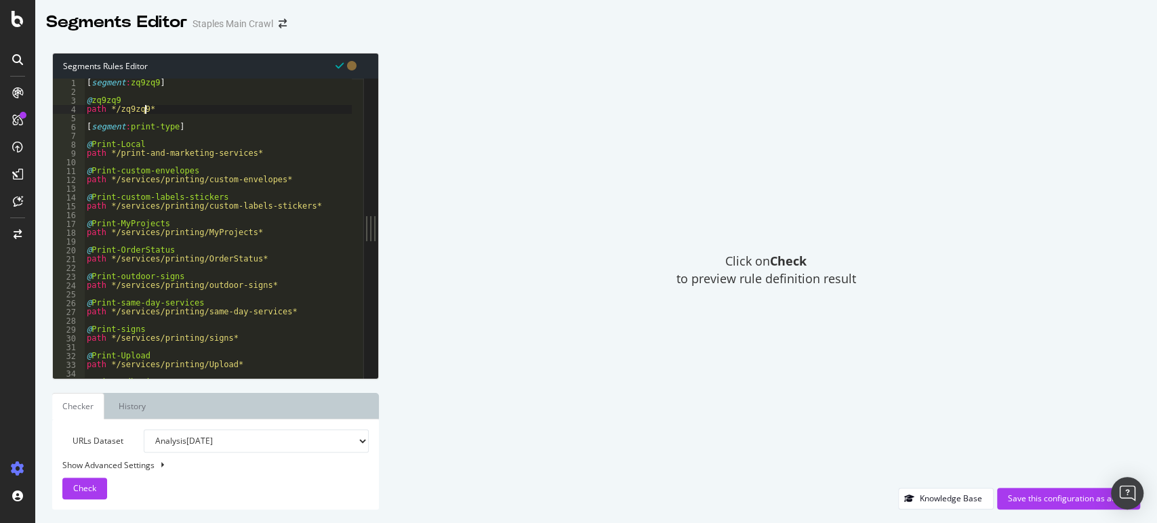
scroll to position [0, 5]
type textarea "path */zq9zq9*"
click at [87, 490] on span "Check" at bounding box center [84, 489] width 23 height 12
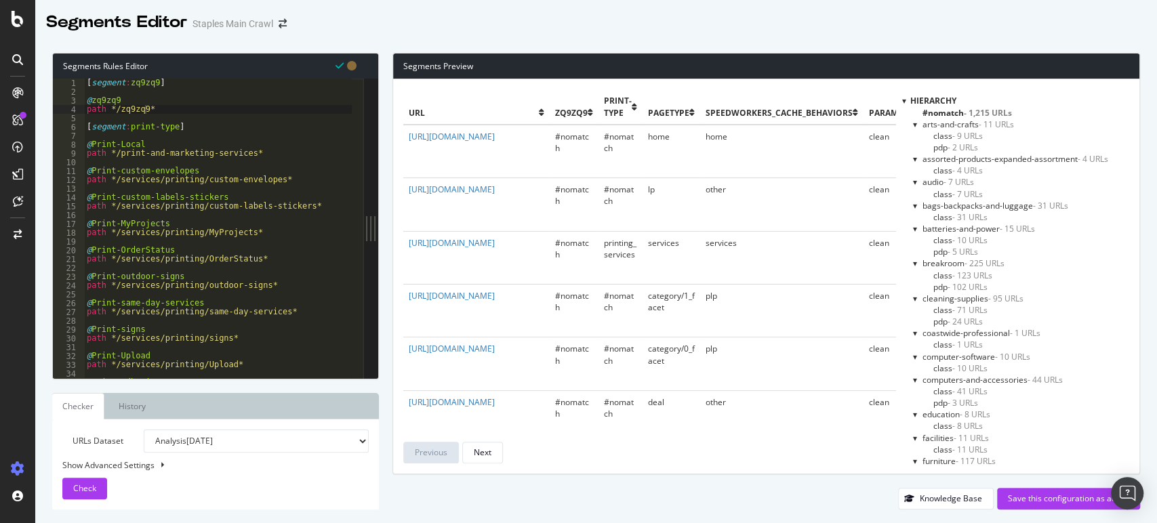
click at [902, 98] on div at bounding box center [904, 101] width 4 height 12
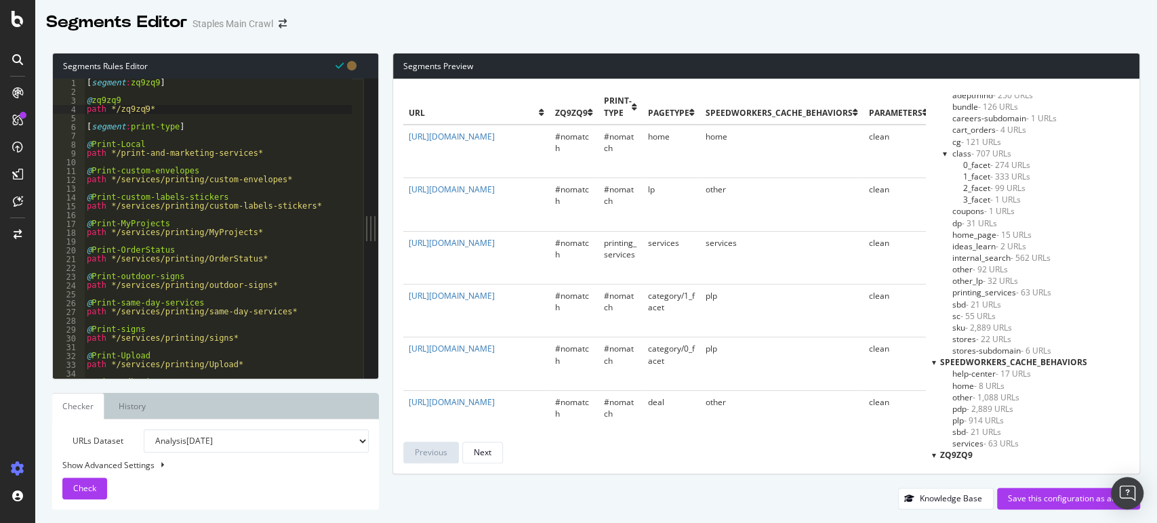
scroll to position [1222, 0]
click at [1012, 459] on span "- 5,000 URLs" at bounding box center [1018, 460] width 48 height 12
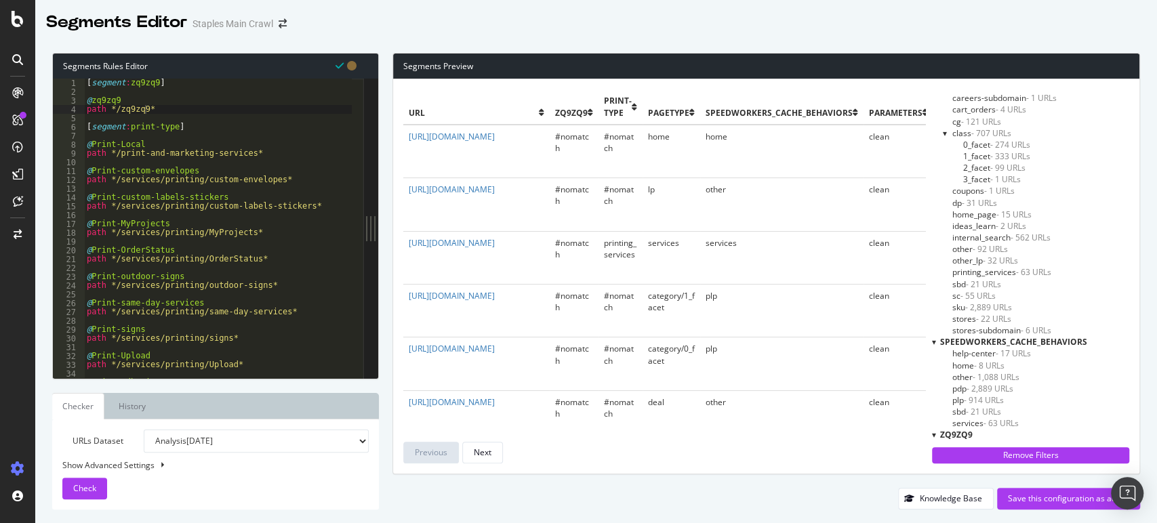
scroll to position [1245, 0]
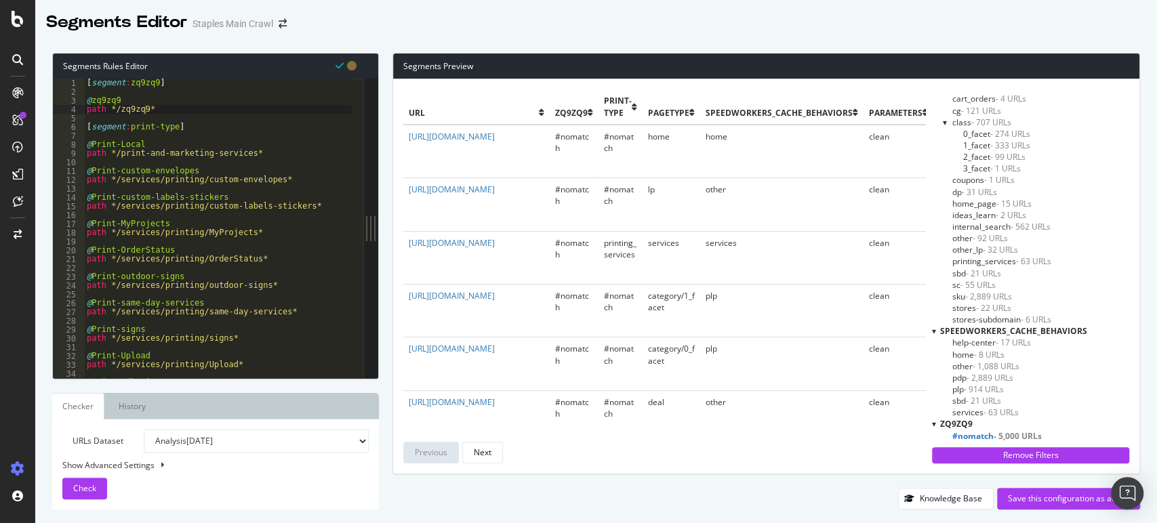
click at [994, 431] on span "- 5,000 URLs" at bounding box center [1018, 437] width 48 height 12
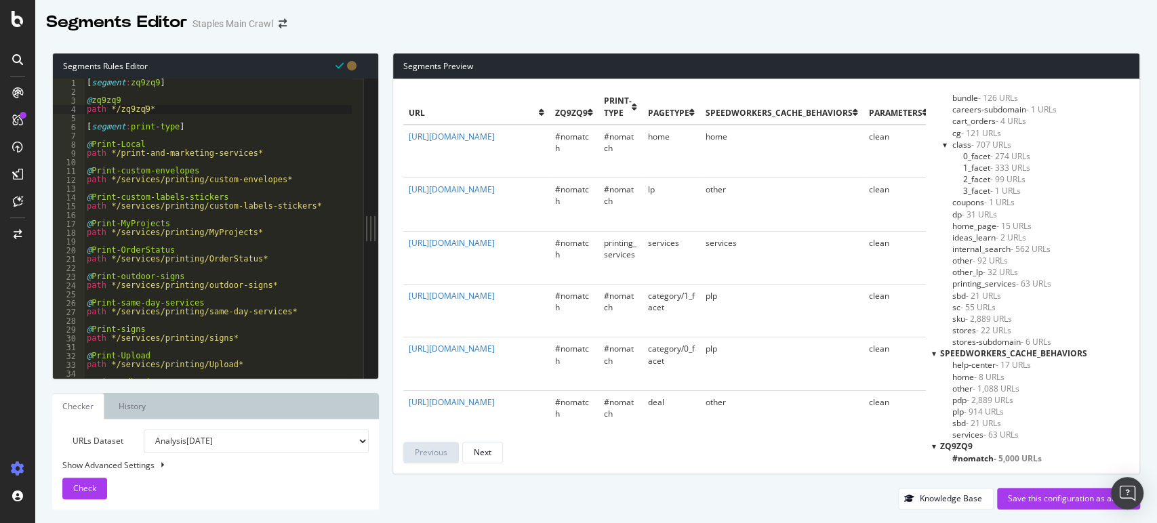
scroll to position [1222, 0]
click at [949, 447] on span "zq9zq9" at bounding box center [956, 447] width 33 height 12
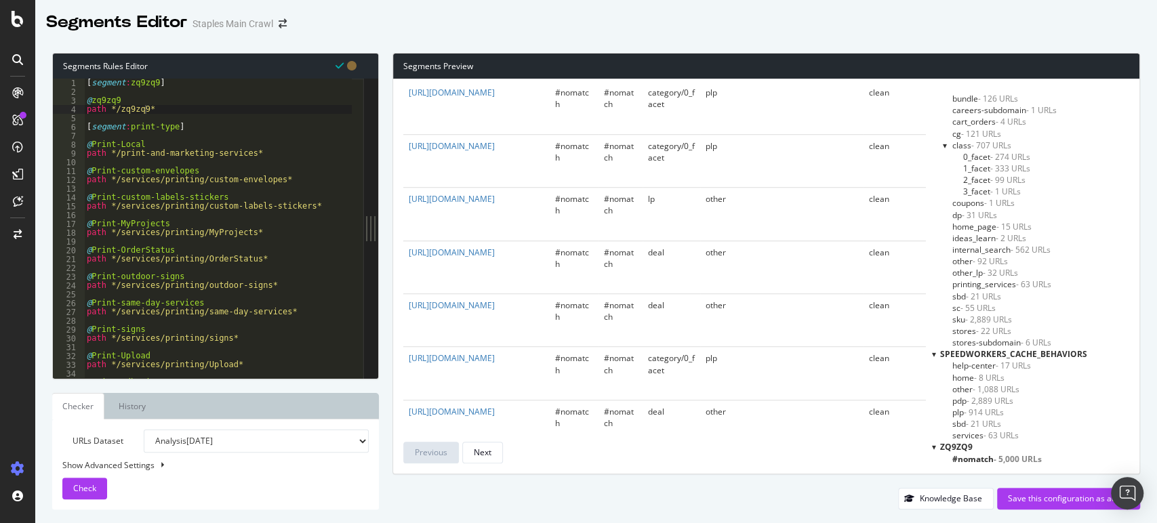
scroll to position [602, 0]
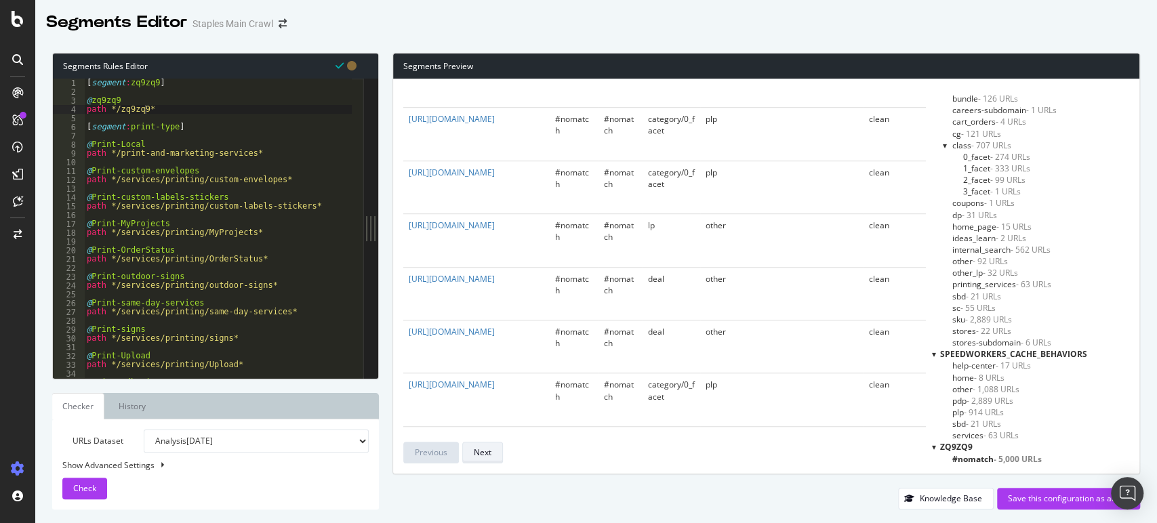
click at [479, 454] on div "Next" at bounding box center [483, 453] width 18 height 12
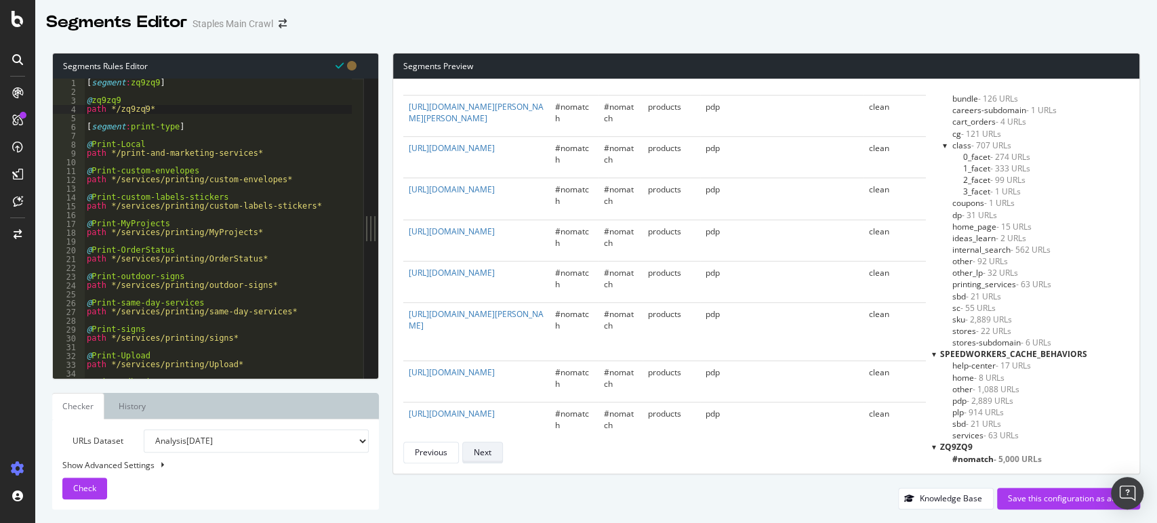
scroll to position [0, 0]
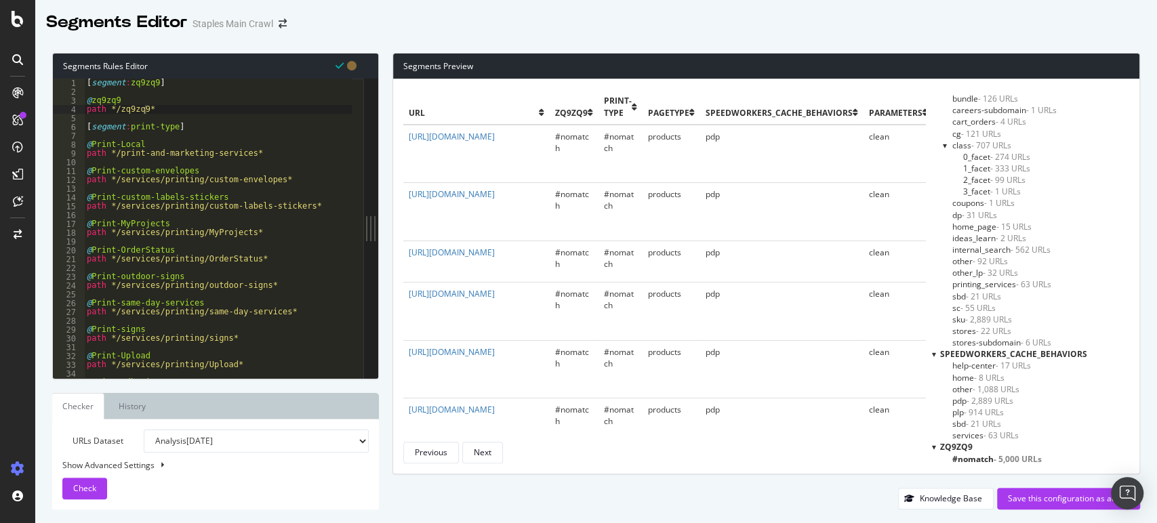
click at [321, 438] on select "Analysis 2025 Sep. 19th Analysis 2025 Sep. 12th Analysis 2025 Sep. 5th Analysis…" at bounding box center [256, 441] width 224 height 23
select select "analysis:20250808"
click at [144, 430] on select "Analysis 2025 Sep. 19th Analysis 2025 Sep. 12th Analysis 2025 Sep. 5th Analysis…" at bounding box center [256, 441] width 224 height 23
click at [89, 483] on span "Check" at bounding box center [84, 489] width 23 height 12
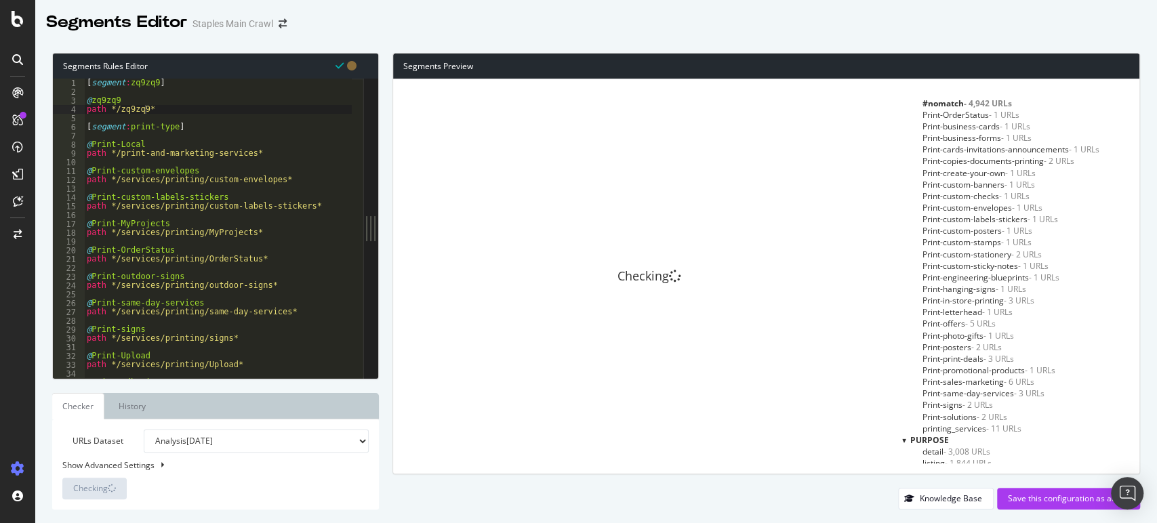
scroll to position [2489, 0]
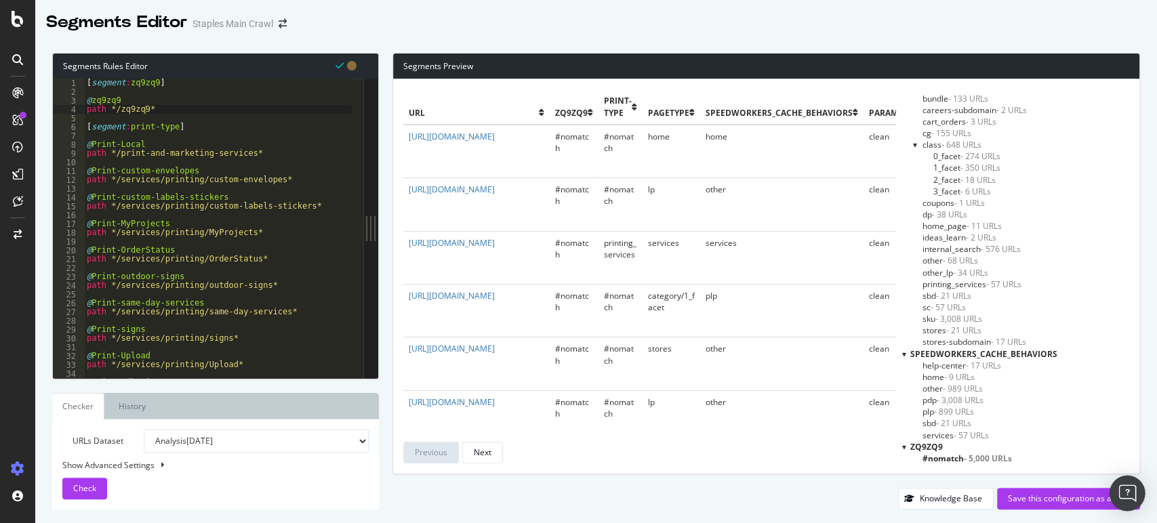
click at [1140, 492] on div "Open Intercom Messenger" at bounding box center [1128, 494] width 36 height 36
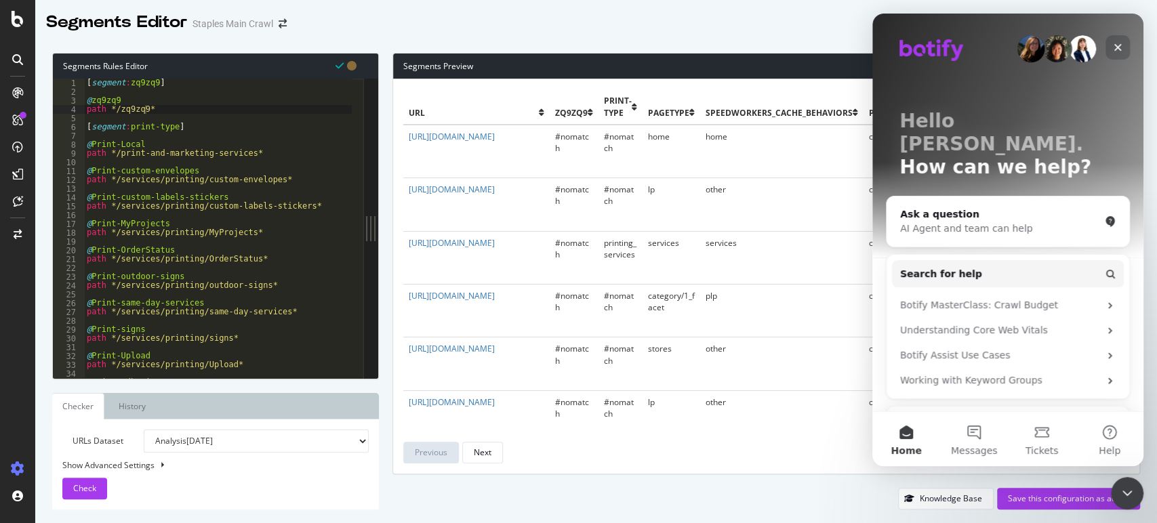
scroll to position [0, 0]
click at [1125, 44] on div "Close" at bounding box center [1118, 47] width 24 height 24
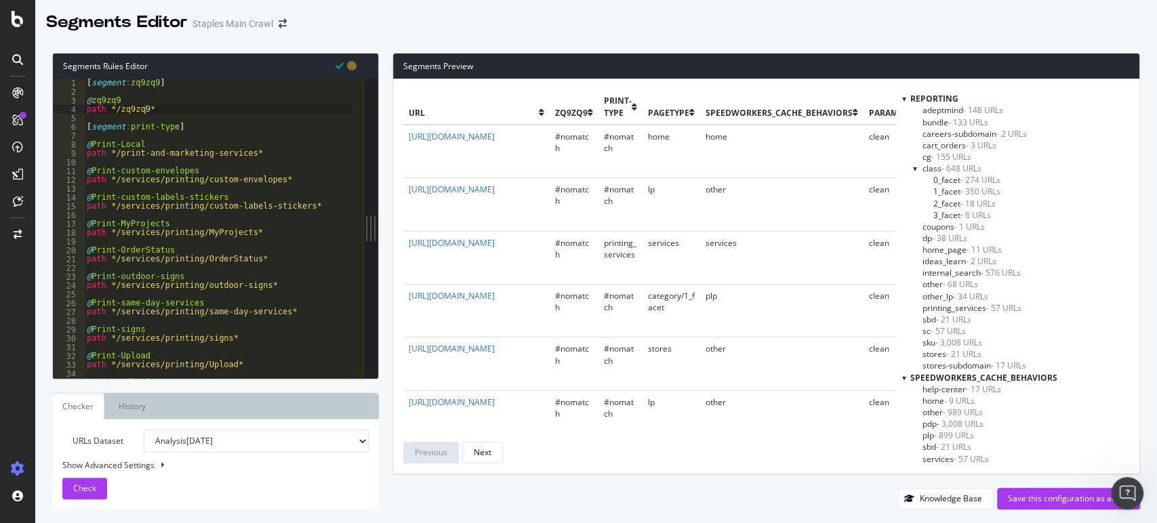
scroll to position [2489, 0]
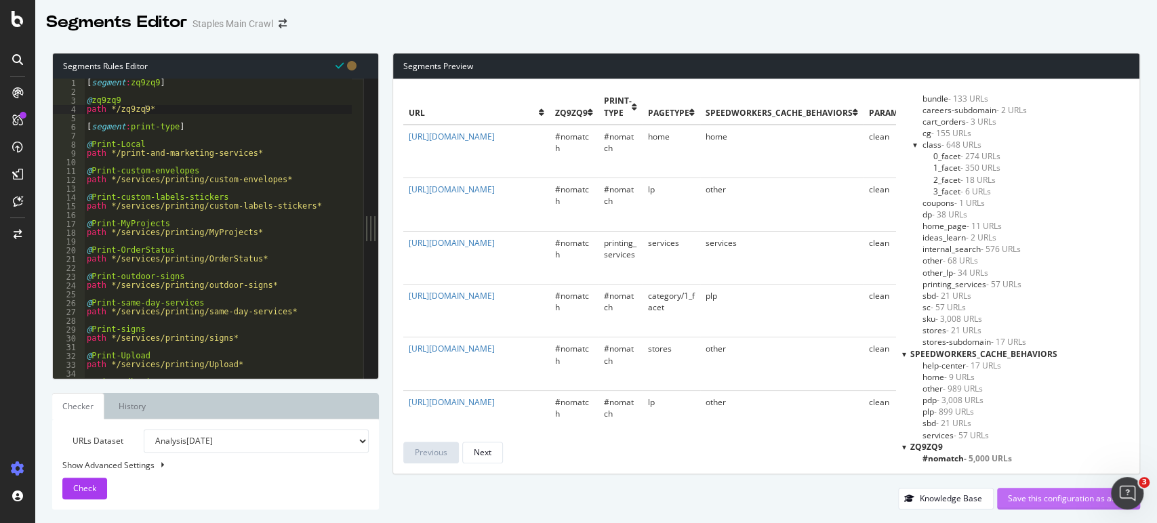
click at [1036, 501] on div "Save this configuration as active" at bounding box center [1068, 499] width 121 height 12
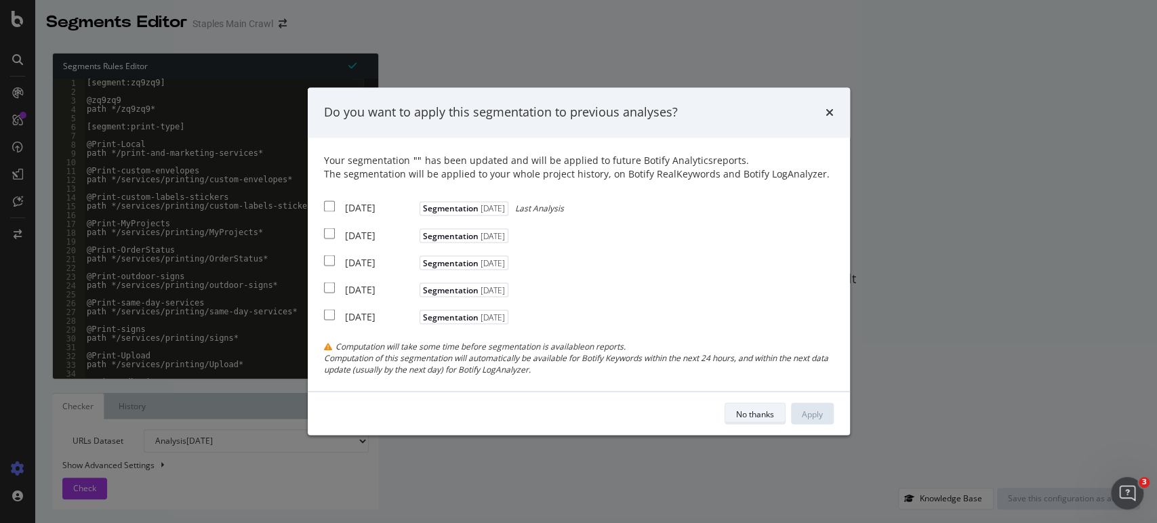
click at [755, 414] on div "No thanks" at bounding box center [755, 414] width 38 height 12
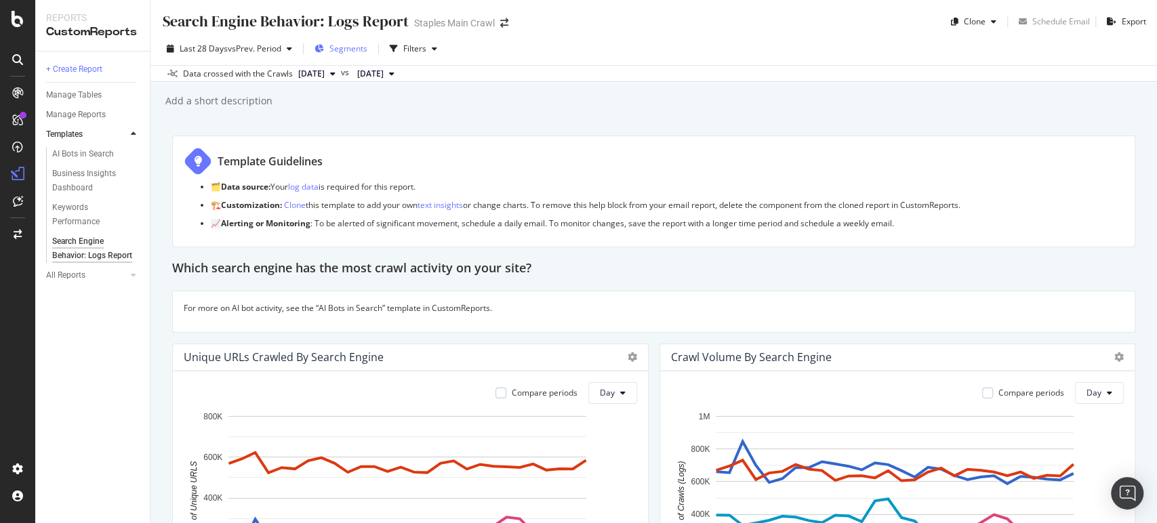
click at [350, 47] on span "Segments" at bounding box center [348, 49] width 38 height 12
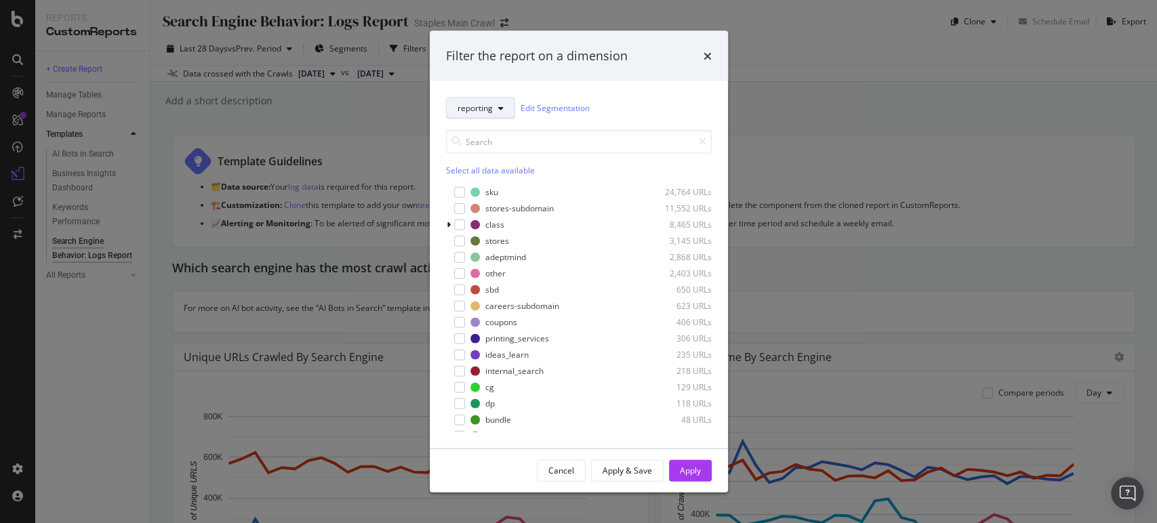
click at [493, 110] on button "reporting" at bounding box center [480, 108] width 69 height 22
click at [574, 467] on button "Cancel" at bounding box center [561, 471] width 49 height 22
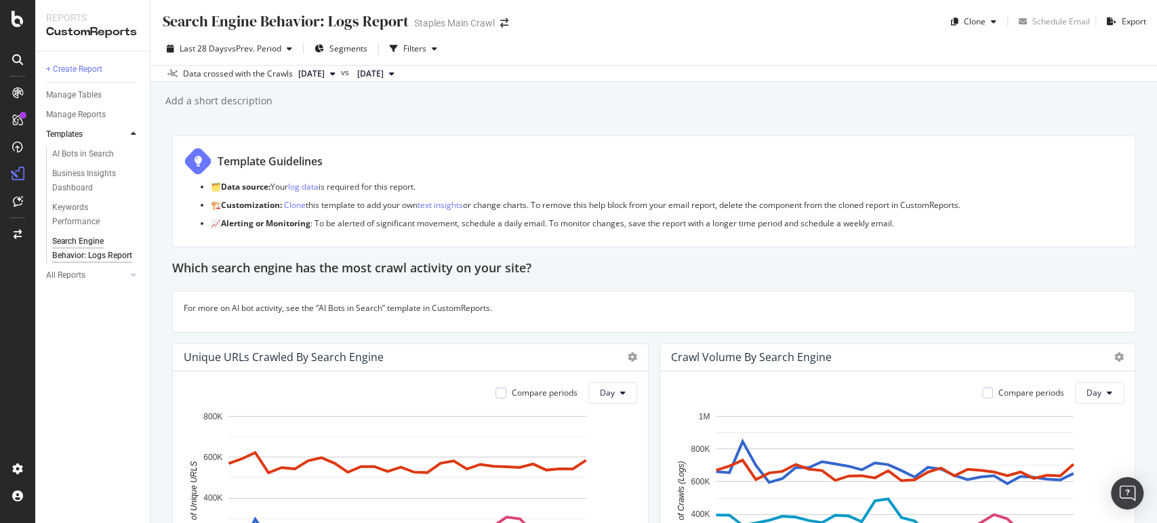
click at [806, 106] on div "Add a short description Add a short description" at bounding box center [660, 101] width 993 height 20
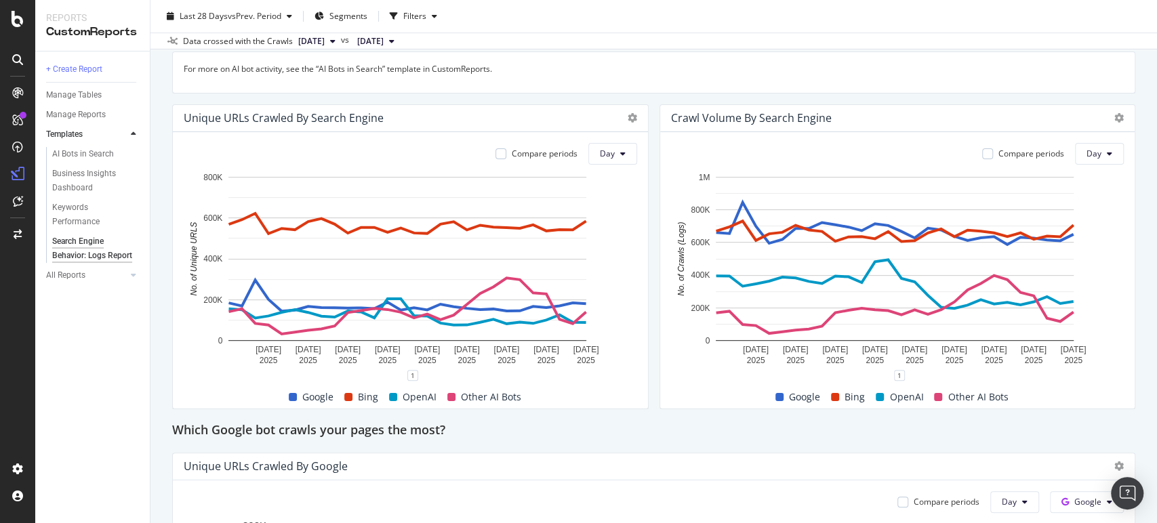
scroll to position [226, 0]
